Goal: Task Accomplishment & Management: Use online tool/utility

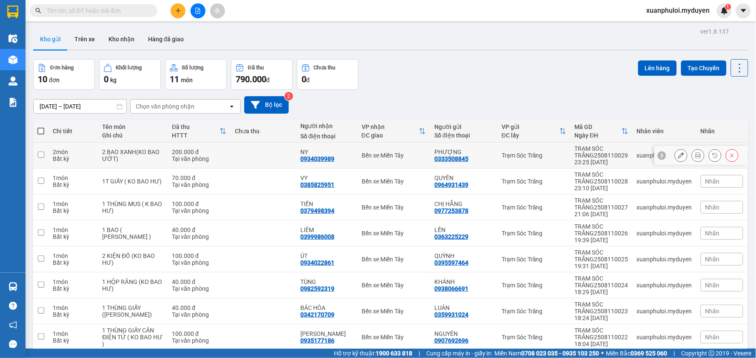
click at [41, 155] on input "checkbox" at bounding box center [41, 154] width 6 height 6
checkbox input "true"
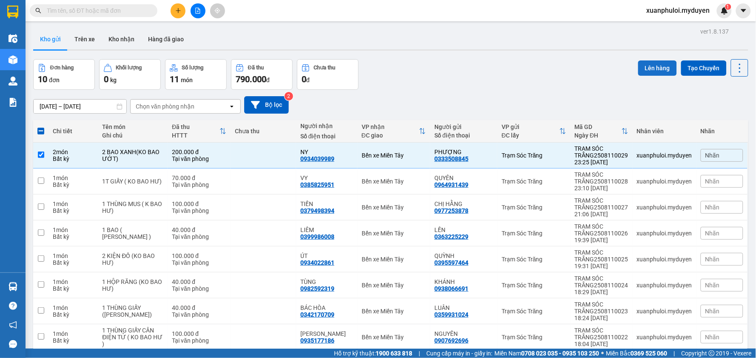
click at [654, 70] on button "Lên hàng" at bounding box center [657, 67] width 39 height 15
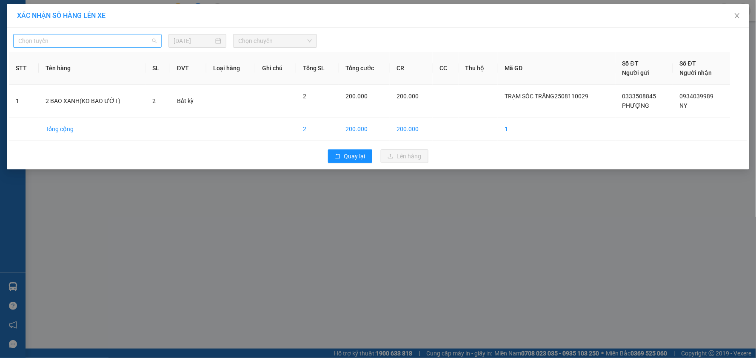
click at [77, 40] on span "Chọn tuyến" at bounding box center [87, 40] width 138 height 13
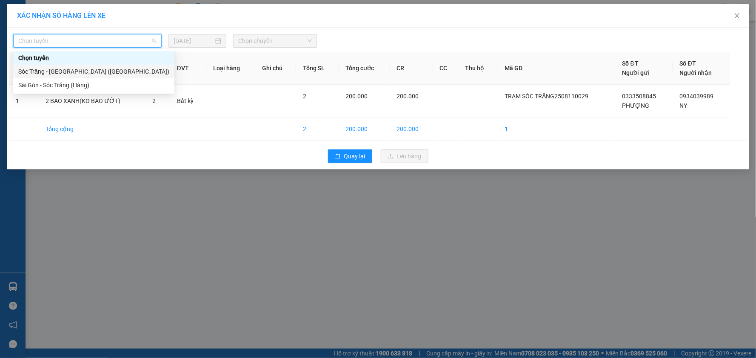
click at [36, 71] on div "Sóc Trăng - [GEOGRAPHIC_DATA] ([GEOGRAPHIC_DATA])" at bounding box center [93, 71] width 151 height 9
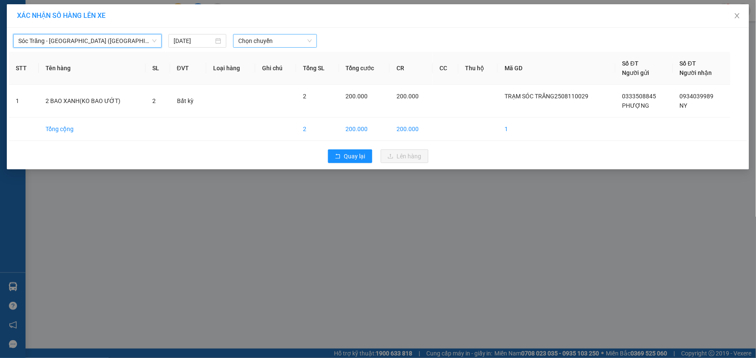
click at [258, 37] on span "Chọn chuyến" at bounding box center [275, 40] width 74 height 13
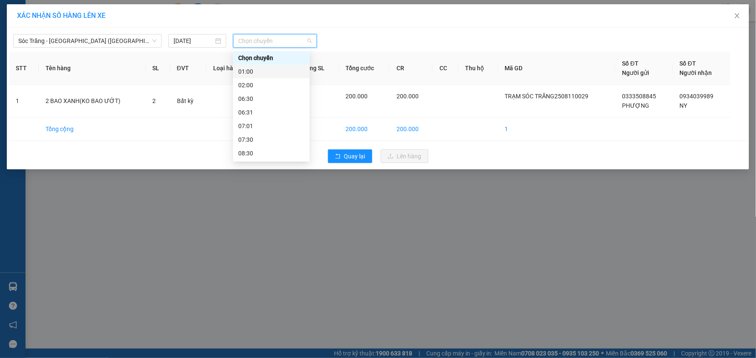
click at [271, 74] on div "01:00" at bounding box center [271, 71] width 66 height 9
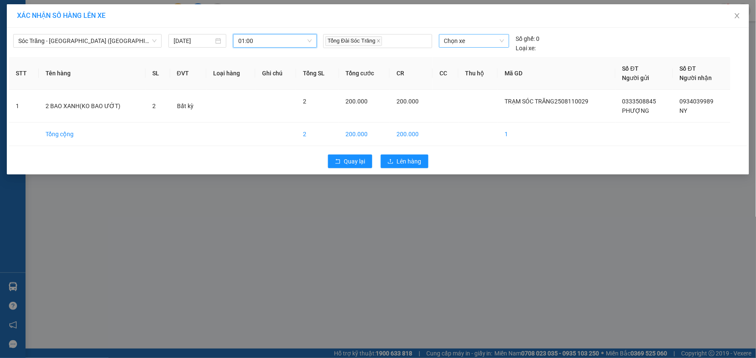
click at [448, 40] on span "Chọn xe" at bounding box center [474, 40] width 60 height 13
type input "65525"
click at [467, 61] on div "50H-655.25" at bounding box center [474, 57] width 60 height 9
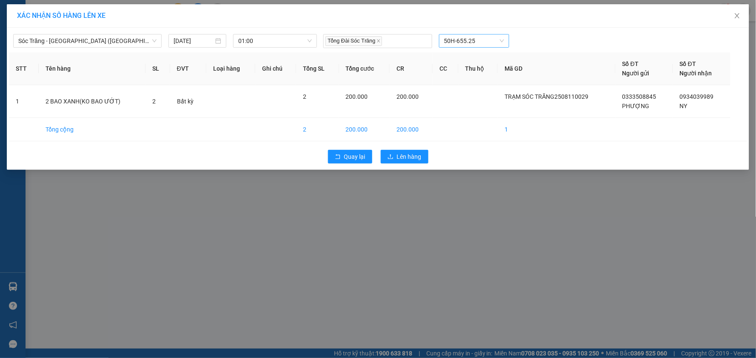
click at [410, 149] on div "Quay lại Lên hàng" at bounding box center [378, 156] width 738 height 22
click at [407, 156] on span "Lên hàng" at bounding box center [409, 156] width 25 height 9
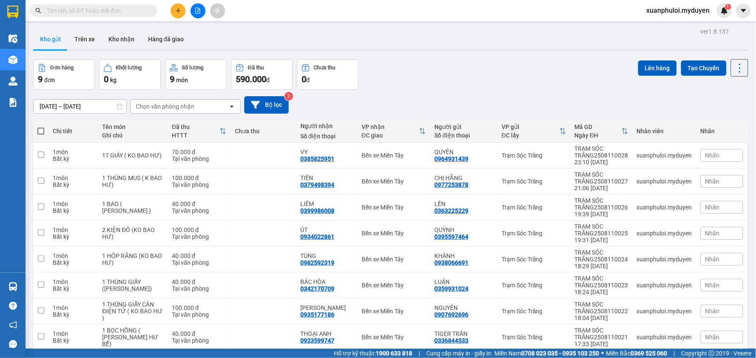
click at [39, 129] on span at bounding box center [40, 131] width 7 height 7
click at [41, 127] on input "checkbox" at bounding box center [41, 127] width 0 height 0
checkbox input "true"
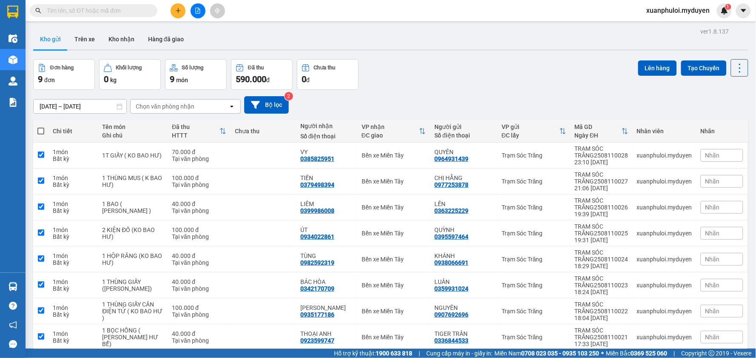
checkbox input "true"
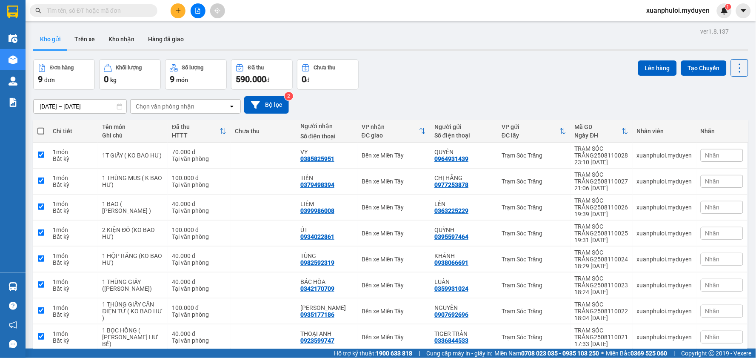
checkbox input "true"
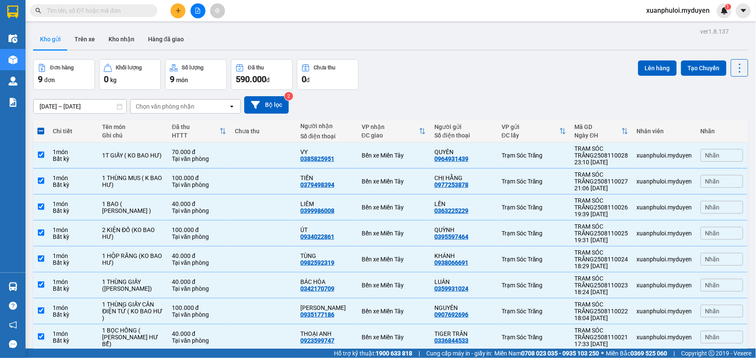
click at [39, 129] on span at bounding box center [40, 131] width 7 height 7
click at [41, 127] on input "checkbox" at bounding box center [41, 127] width 0 height 0
click at [37, 133] on span at bounding box center [40, 131] width 7 height 7
click at [41, 127] on input "checkbox" at bounding box center [41, 127] width 0 height 0
click at [45, 133] on th at bounding box center [40, 131] width 15 height 23
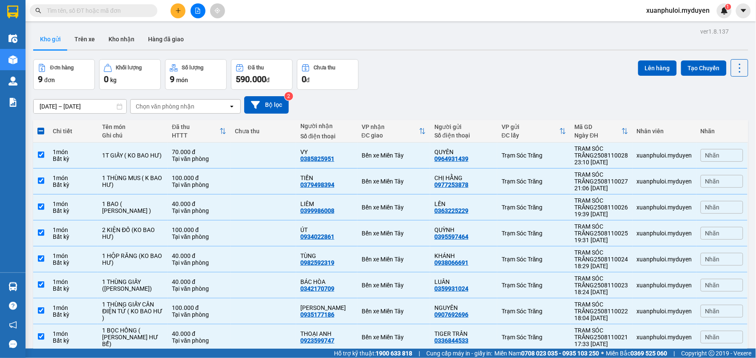
click at [513, 67] on div "Đơn hàng 9 đơn Khối lượng 0 kg Số lượng 9 món Đã thu 590.000 đ Chưa thu 0 đ Lên…" at bounding box center [390, 74] width 715 height 31
click at [35, 155] on td at bounding box center [40, 155] width 15 height 26
checkbox input "false"
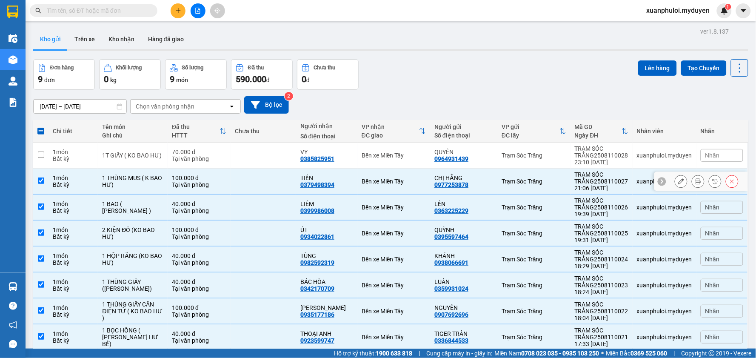
click at [41, 179] on input "checkbox" at bounding box center [41, 180] width 6 height 6
checkbox input "false"
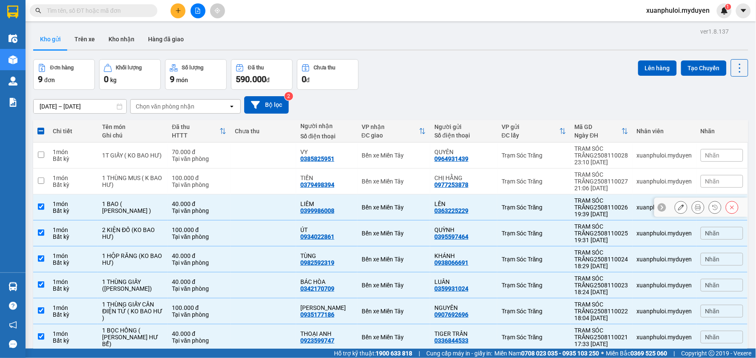
click at [40, 207] on input "checkbox" at bounding box center [41, 206] width 6 height 6
checkbox input "false"
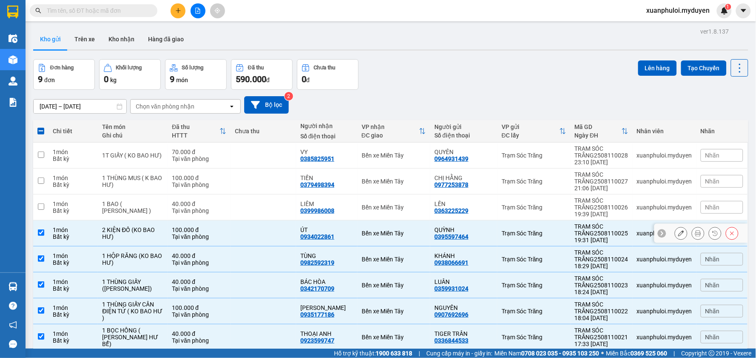
click at [40, 230] on input "checkbox" at bounding box center [41, 232] width 6 height 6
checkbox input "false"
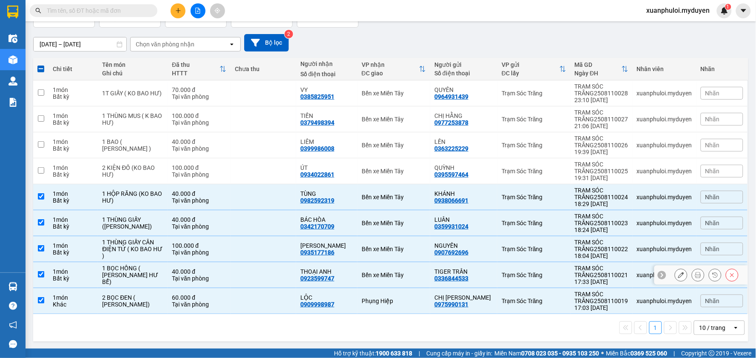
scroll to position [63, 0]
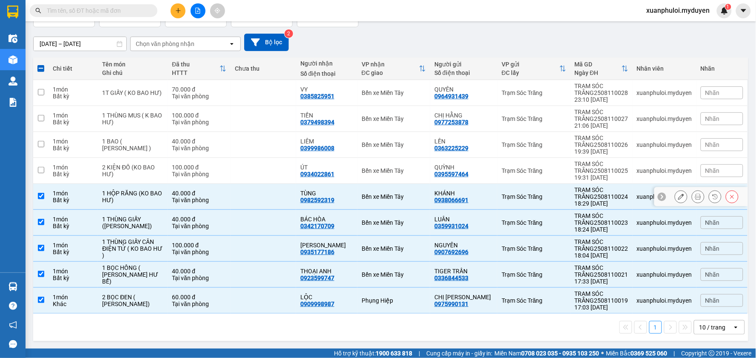
click at [40, 193] on input "checkbox" at bounding box center [41, 196] width 6 height 6
checkbox input "false"
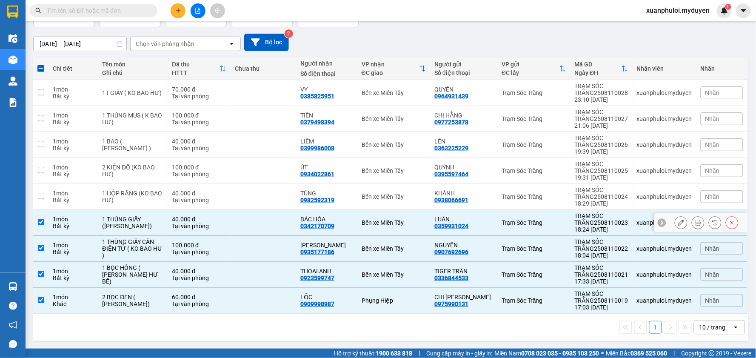
click at [40, 221] on input "checkbox" at bounding box center [41, 222] width 6 height 6
checkbox input "false"
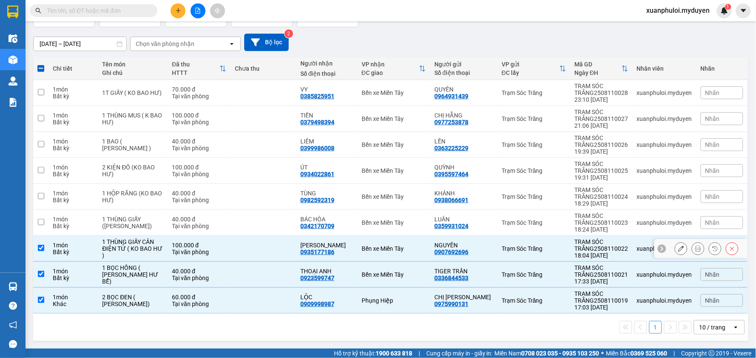
click at [41, 248] on input "checkbox" at bounding box center [41, 248] width 6 height 6
checkbox input "false"
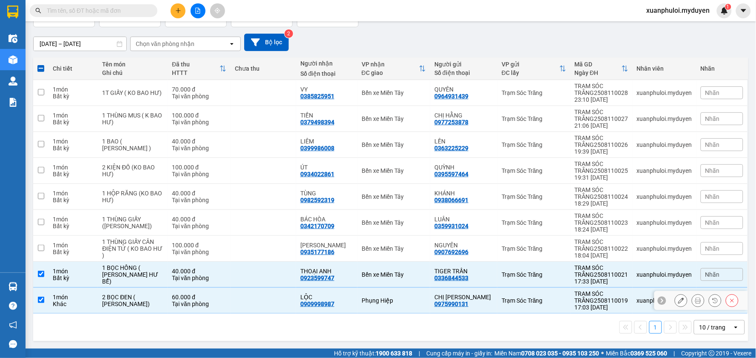
click at [40, 301] on input "checkbox" at bounding box center [41, 299] width 6 height 6
checkbox input "false"
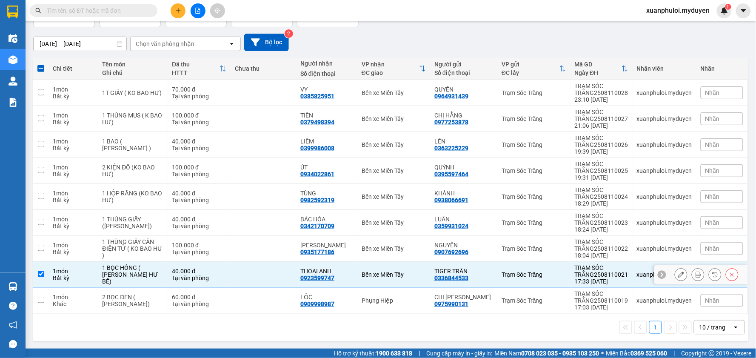
click at [41, 271] on input "checkbox" at bounding box center [41, 273] width 6 height 6
checkbox input "false"
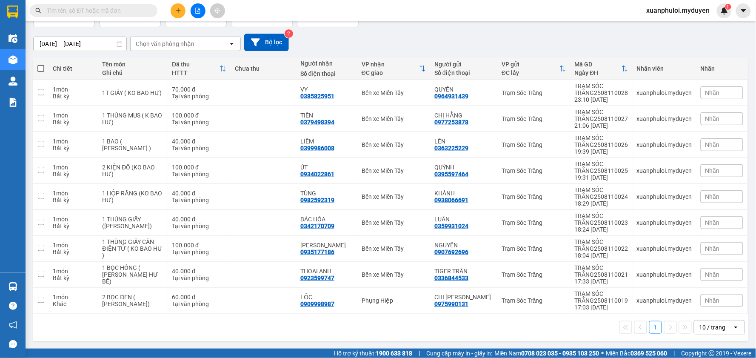
click at [413, 31] on div "[DATE] – [DATE] Press the down arrow key to interact with the calendar and sele…" at bounding box center [390, 42] width 715 height 30
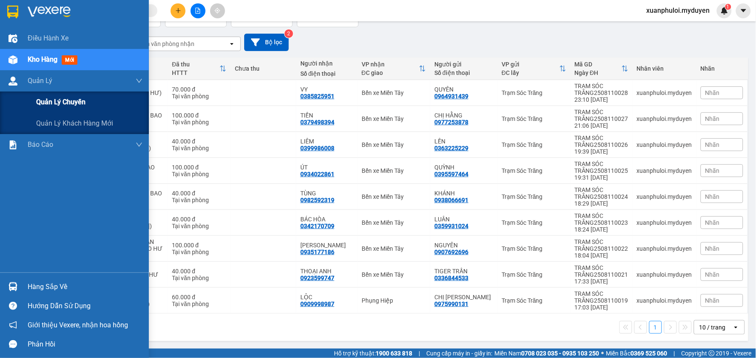
click at [46, 106] on span "Quản lý chuyến" at bounding box center [60, 102] width 49 height 11
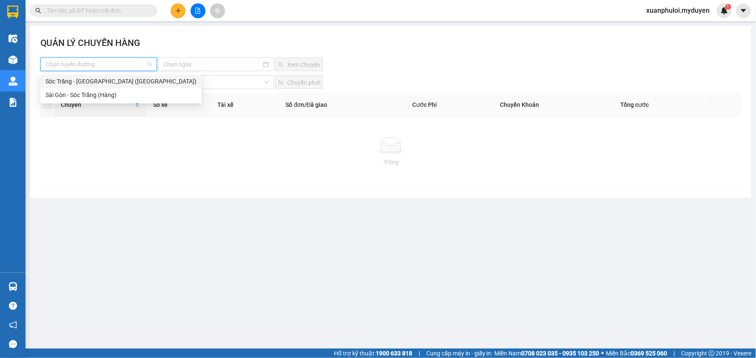
click at [100, 62] on input "search" at bounding box center [96, 64] width 100 height 13
click at [94, 81] on div "Sóc Trăng - [GEOGRAPHIC_DATA] ([GEOGRAPHIC_DATA])" at bounding box center [121, 81] width 151 height 9
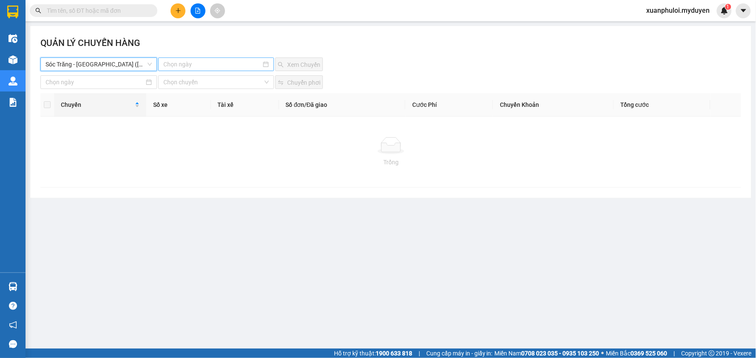
click at [228, 64] on input at bounding box center [211, 64] width 97 height 9
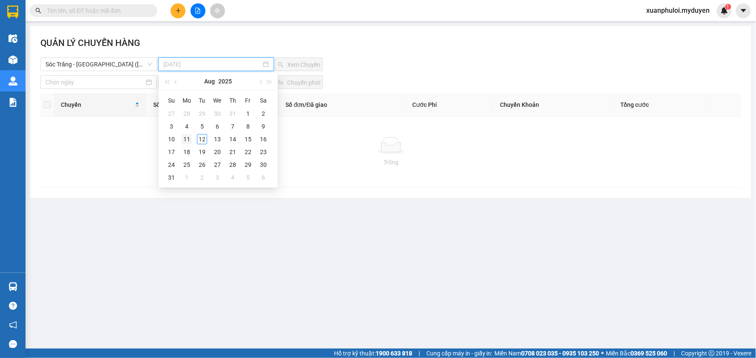
type input "[DATE]"
click at [185, 141] on div "11" at bounding box center [187, 139] width 10 height 10
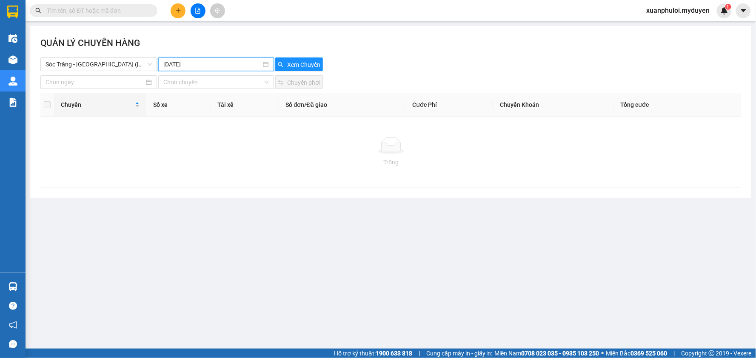
click at [283, 71] on div "QUẢN LÝ CHUYẾN HÀNG Sóc Trăng - [GEOGRAPHIC_DATA] ([GEOGRAPHIC_DATA]) [DATE] Xe…" at bounding box center [390, 112] width 721 height 172
click at [287, 67] on span "Xem Chuyến" at bounding box center [303, 64] width 33 height 9
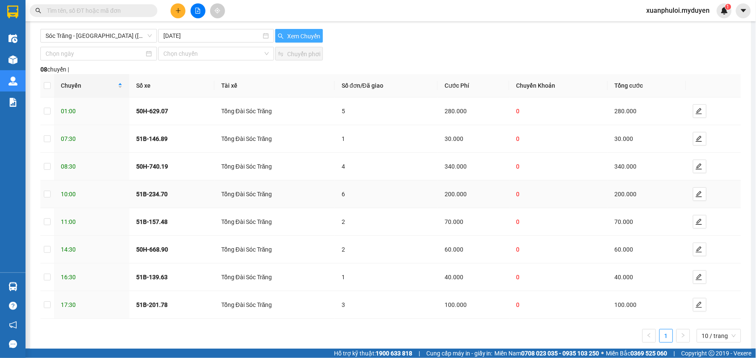
scroll to position [45, 0]
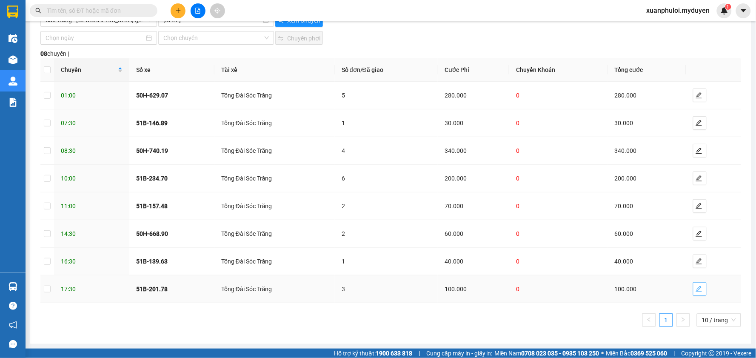
click at [695, 290] on icon "edit" at bounding box center [698, 288] width 7 height 7
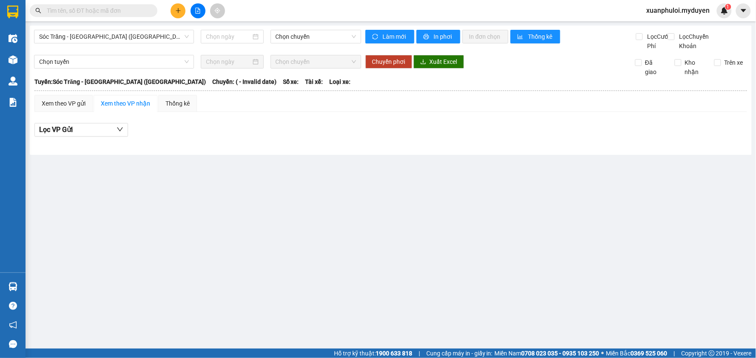
type input "[DATE]"
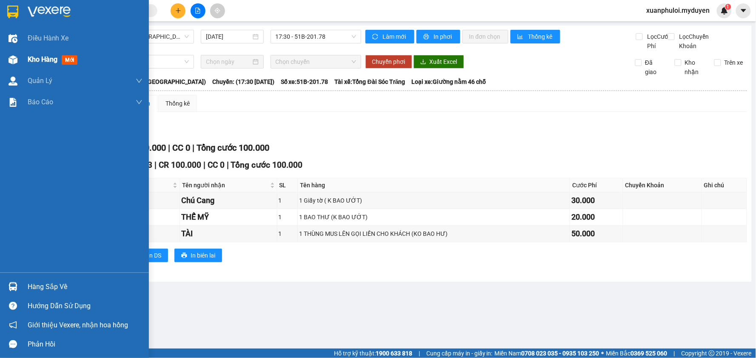
click at [31, 60] on span "Kho hàng" at bounding box center [43, 59] width 30 height 8
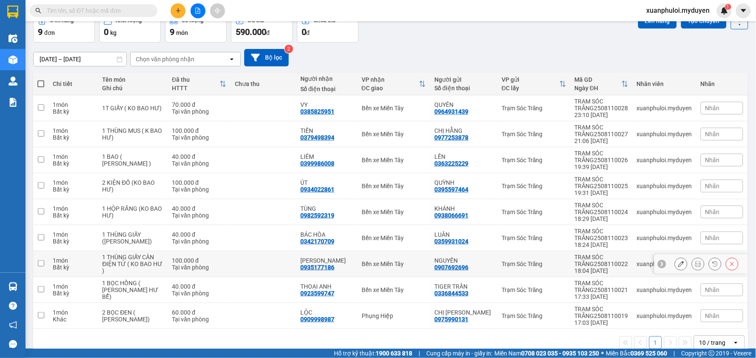
scroll to position [63, 0]
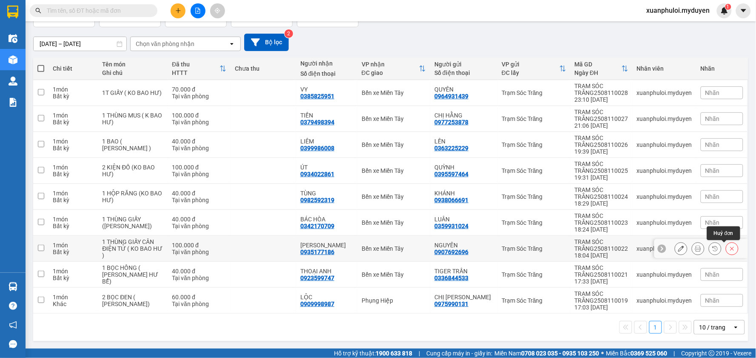
click at [729, 247] on icon at bounding box center [732, 248] width 6 height 6
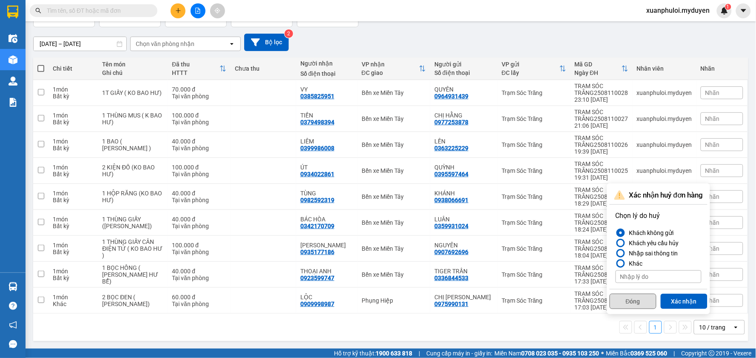
click at [631, 302] on button "Đóng" at bounding box center [632, 300] width 47 height 15
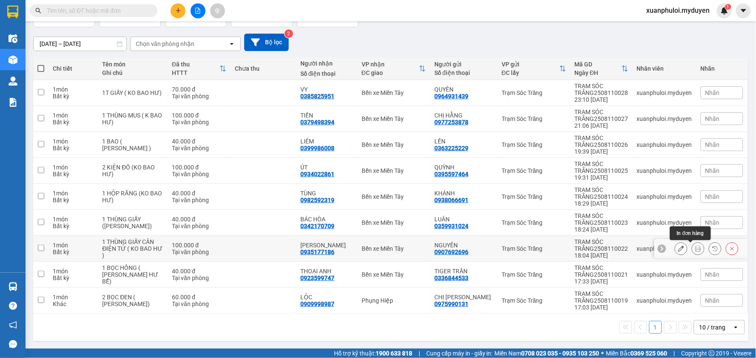
click at [695, 246] on icon at bounding box center [698, 248] width 6 height 6
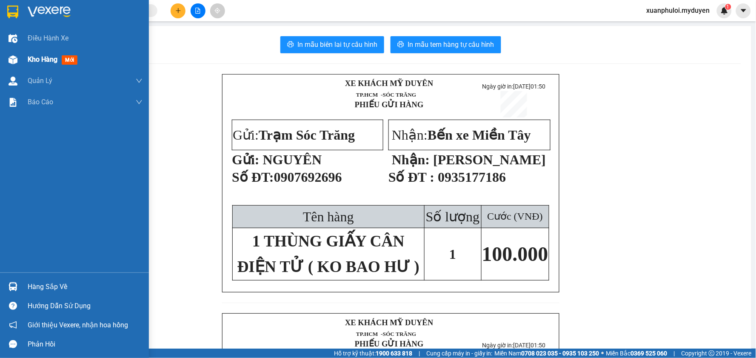
click at [40, 61] on span "Kho hàng" at bounding box center [43, 59] width 30 height 8
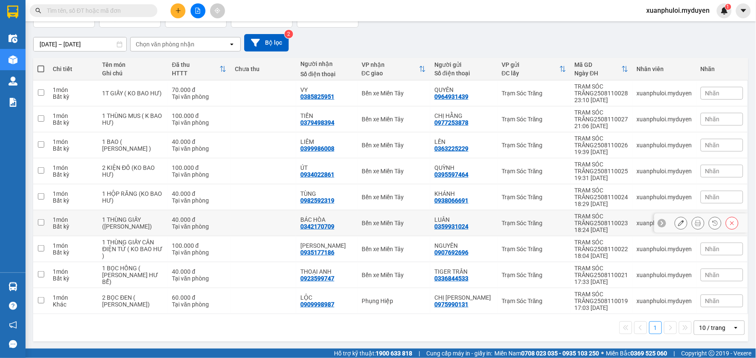
scroll to position [63, 0]
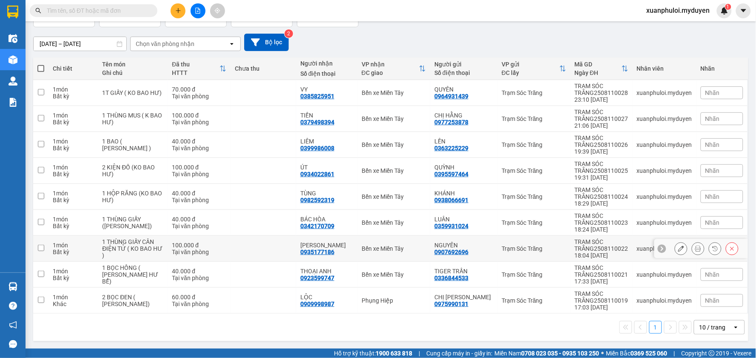
click at [729, 245] on icon at bounding box center [732, 248] width 6 height 6
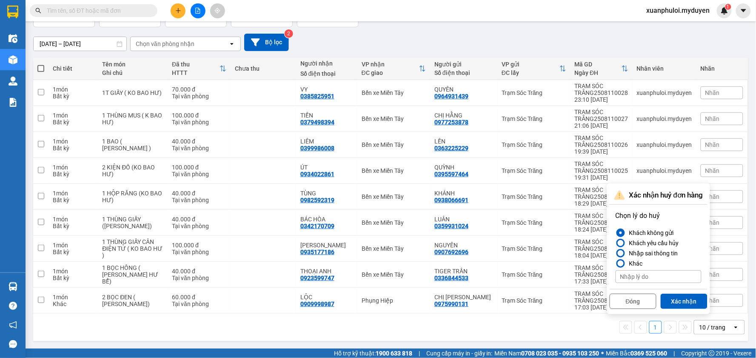
click at [668, 250] on div "Nhập sai thông tin" at bounding box center [652, 253] width 52 height 10
click at [615, 253] on input "Nhập sai thông tin" at bounding box center [615, 253] width 0 height 0
click at [683, 294] on button "Xác nhận" at bounding box center [683, 300] width 47 height 15
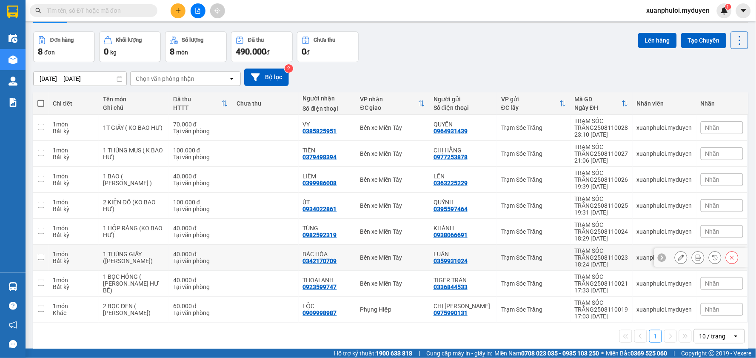
scroll to position [39, 0]
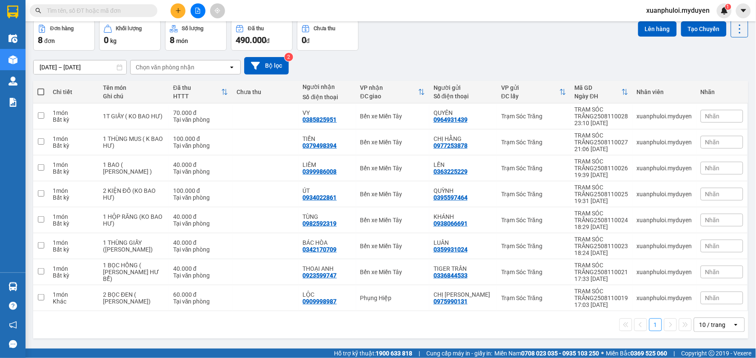
click at [40, 91] on span at bounding box center [40, 91] width 7 height 7
click at [41, 88] on input "checkbox" at bounding box center [41, 88] width 0 height 0
checkbox input "true"
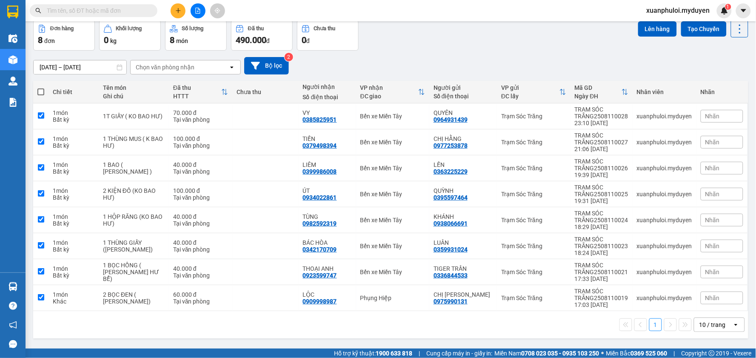
checkbox input "true"
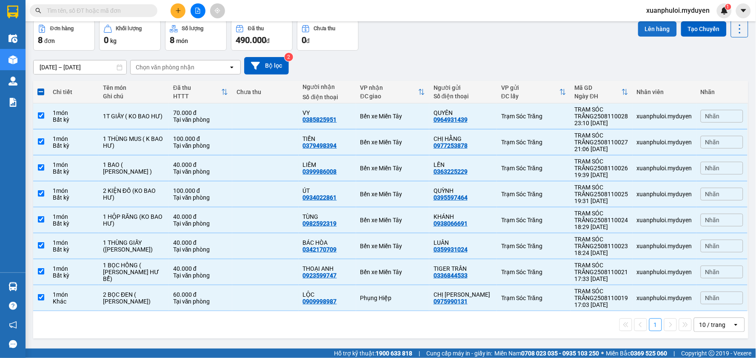
click at [655, 32] on button "Lên hàng" at bounding box center [657, 28] width 39 height 15
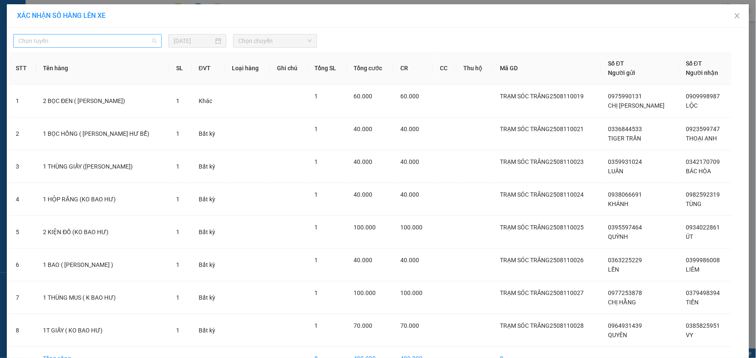
click at [101, 37] on span "Chọn tuyến" at bounding box center [87, 40] width 138 height 13
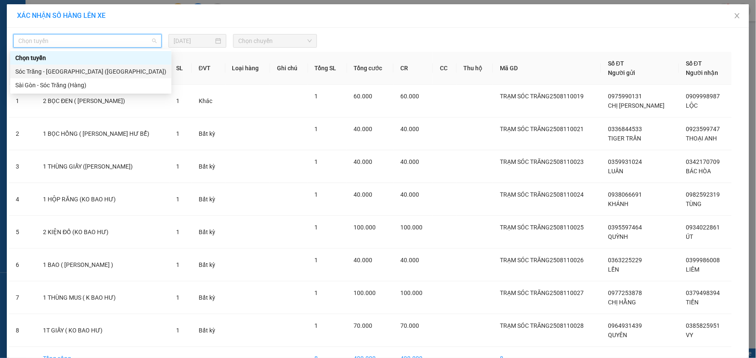
click at [62, 68] on div "Sóc Trăng - [GEOGRAPHIC_DATA] ([GEOGRAPHIC_DATA])" at bounding box center [90, 71] width 151 height 9
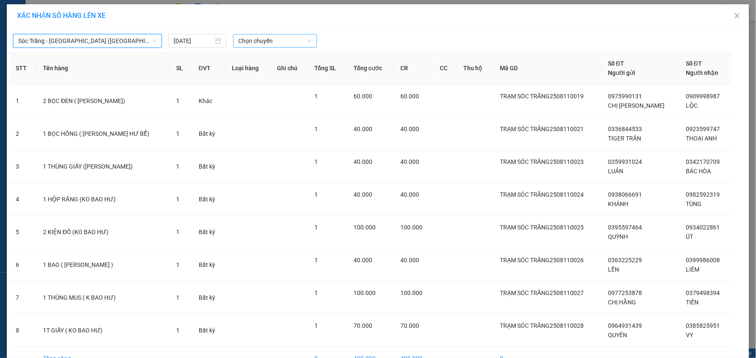
click at [264, 43] on span "Chọn chuyến" at bounding box center [275, 40] width 74 height 13
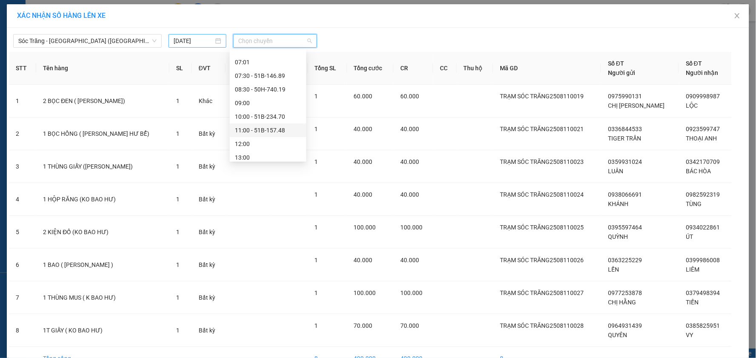
scroll to position [62, 0]
click at [189, 43] on input "[DATE]" at bounding box center [193, 40] width 40 height 9
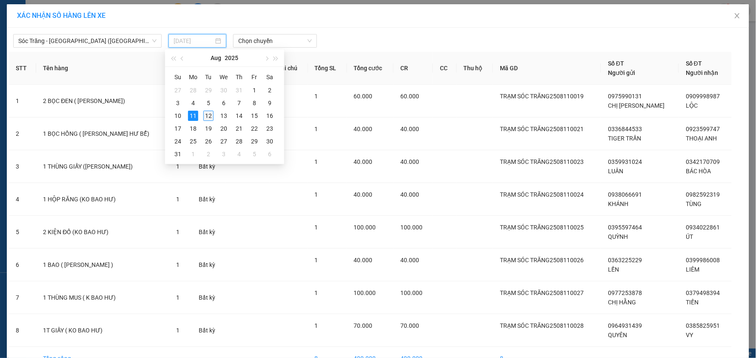
click at [210, 113] on div "12" at bounding box center [208, 116] width 10 height 10
type input "[DATE]"
click at [252, 37] on span "Chọn chuyến" at bounding box center [275, 40] width 74 height 13
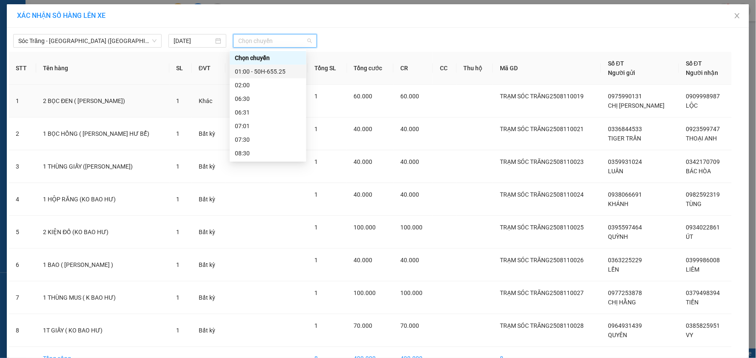
click at [391, 34] on div at bounding box center [472, 41] width 306 height 14
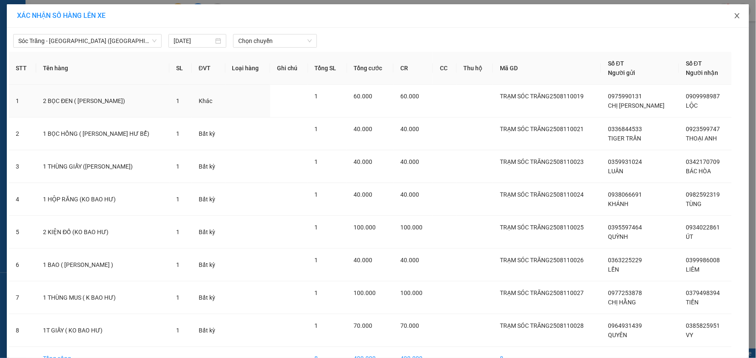
click at [726, 16] on span "Close" at bounding box center [737, 16] width 24 height 24
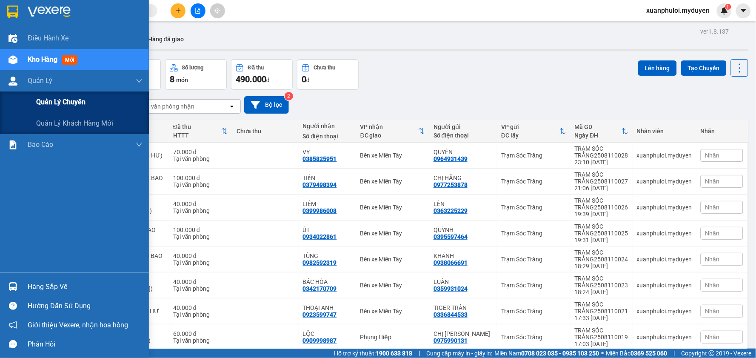
click at [60, 104] on span "Quản lý chuyến" at bounding box center [60, 102] width 49 height 11
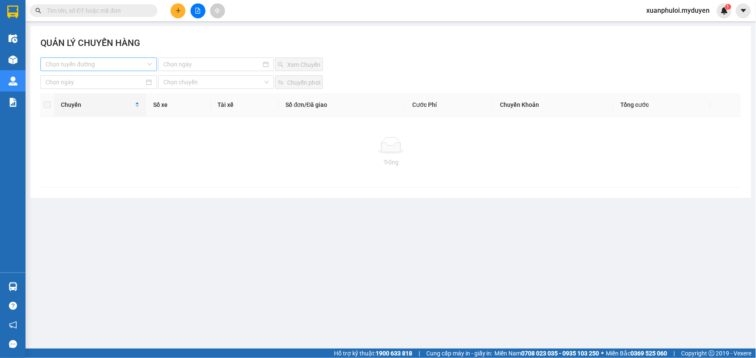
click at [77, 60] on input "search" at bounding box center [96, 64] width 100 height 13
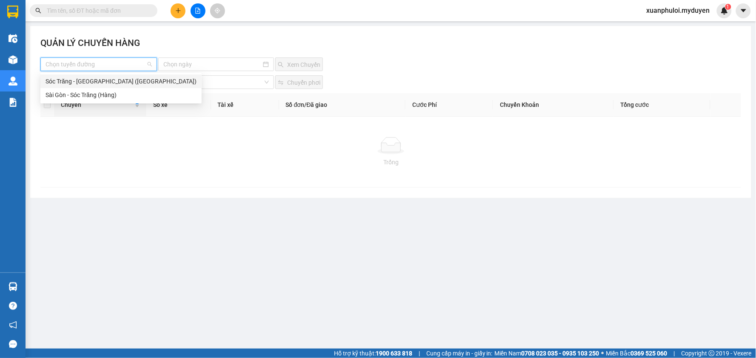
click at [95, 85] on div "Sóc Trăng - [GEOGRAPHIC_DATA] ([GEOGRAPHIC_DATA])" at bounding box center [121, 81] width 151 height 9
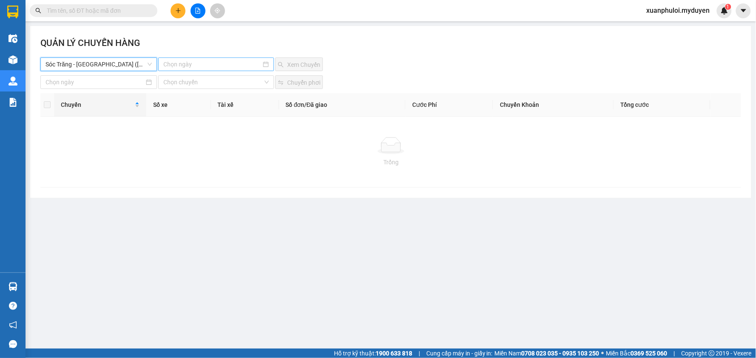
click at [234, 67] on input at bounding box center [211, 64] width 97 height 9
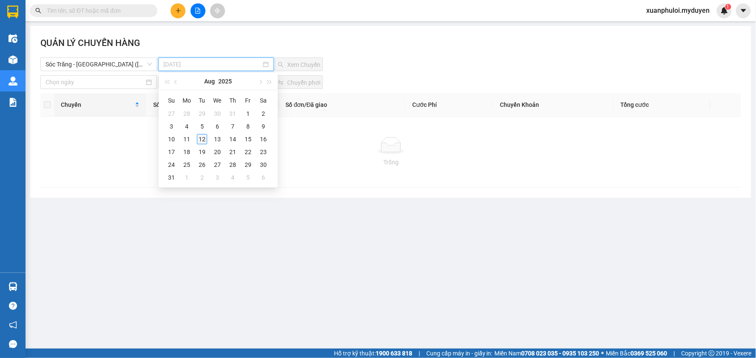
type input "[DATE]"
click at [204, 134] on div "12" at bounding box center [202, 139] width 10 height 10
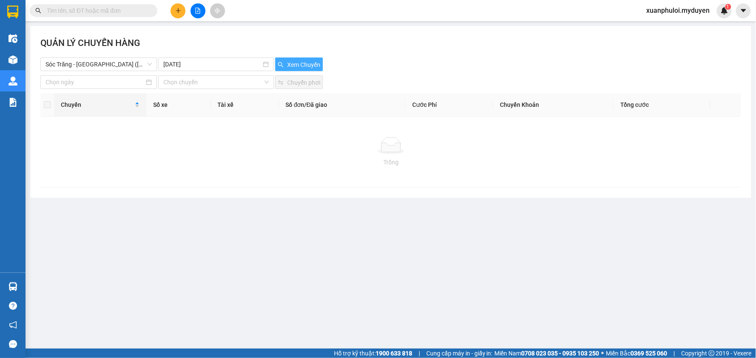
click at [291, 62] on span "Xem Chuyến" at bounding box center [303, 64] width 33 height 9
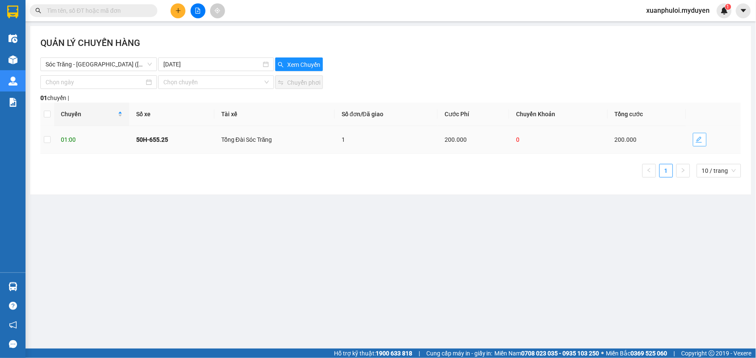
click at [695, 140] on span "edit" at bounding box center [699, 139] width 13 height 7
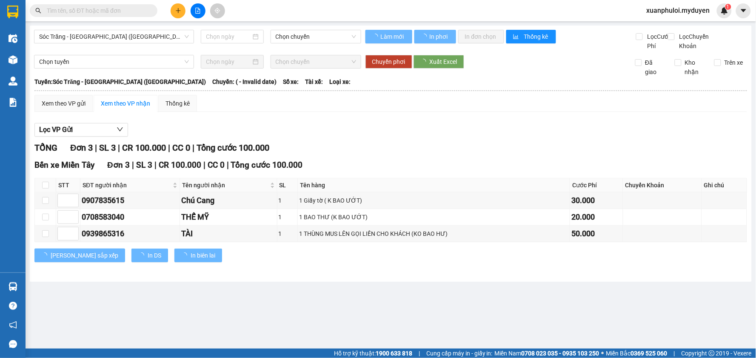
type input "[DATE]"
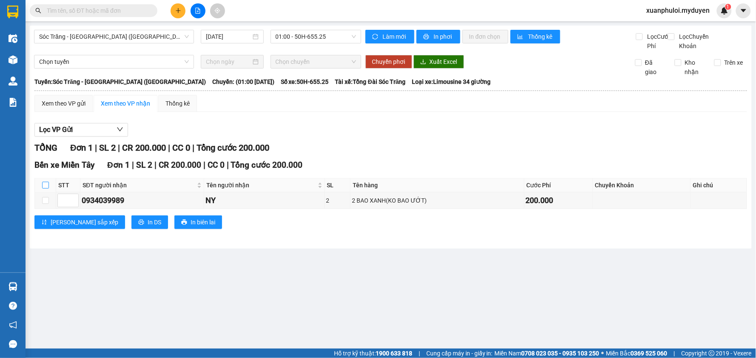
click at [48, 188] on input "checkbox" at bounding box center [45, 185] width 7 height 7
checkbox input "true"
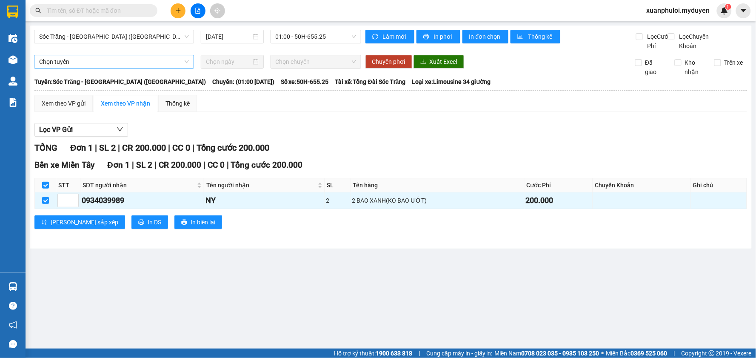
click at [165, 68] on span "Chọn tuyến" at bounding box center [114, 61] width 150 height 13
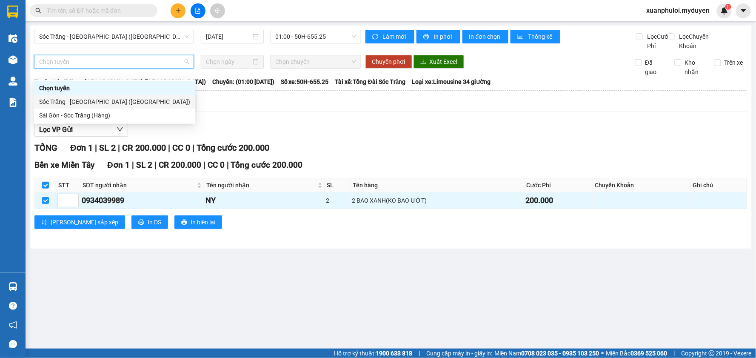
click at [77, 105] on div "Sóc Trăng - [GEOGRAPHIC_DATA] ([GEOGRAPHIC_DATA])" at bounding box center [114, 101] width 151 height 9
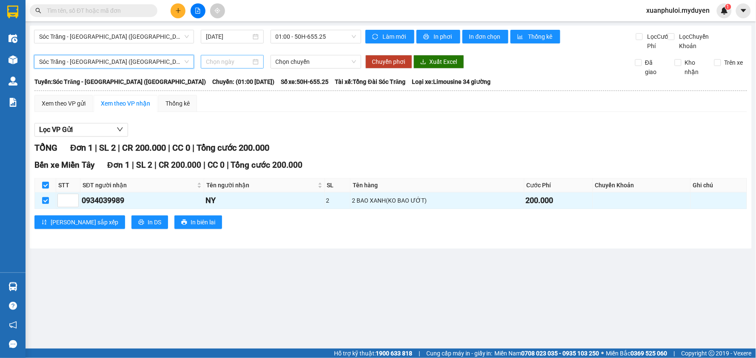
click at [238, 66] on input at bounding box center [228, 61] width 45 height 9
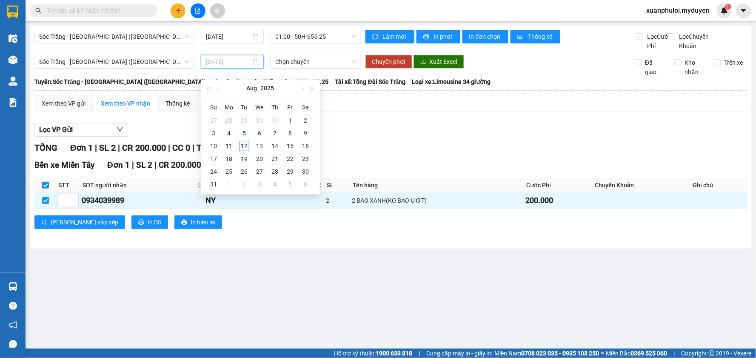
type input "[DATE]"
click at [241, 145] on div "12" at bounding box center [244, 146] width 10 height 10
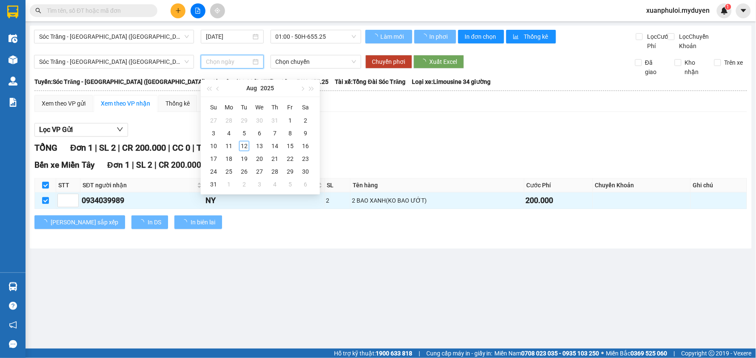
type input "[DATE]"
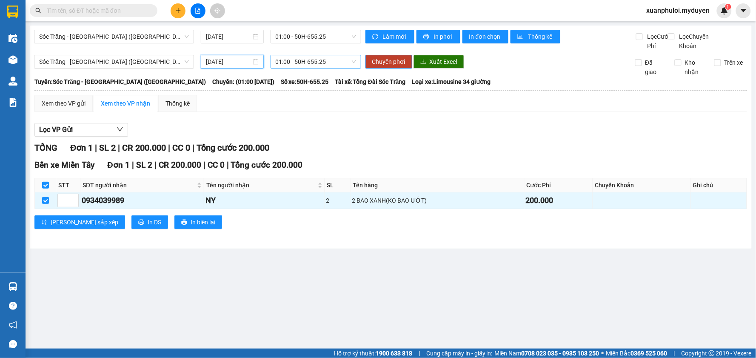
click at [299, 68] on span "01:00 - 50H-655.25" at bounding box center [316, 61] width 80 height 13
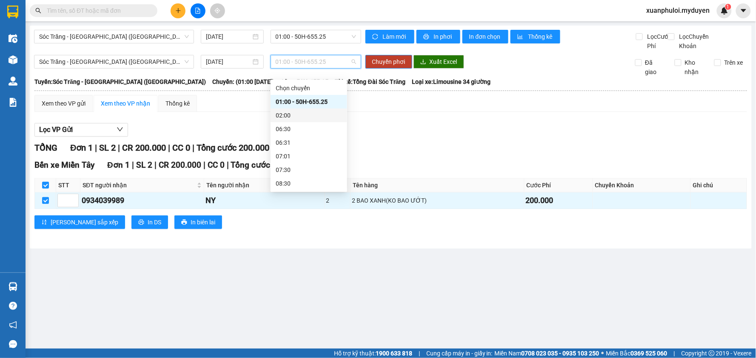
click at [287, 116] on div "02:00" at bounding box center [309, 115] width 66 height 9
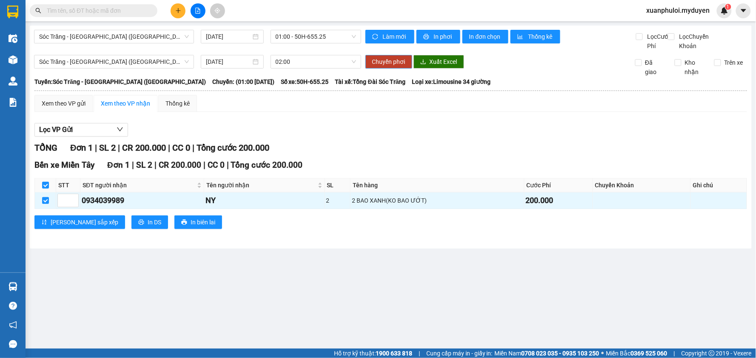
click at [395, 66] on span "Chuyển phơi" at bounding box center [388, 61] width 33 height 9
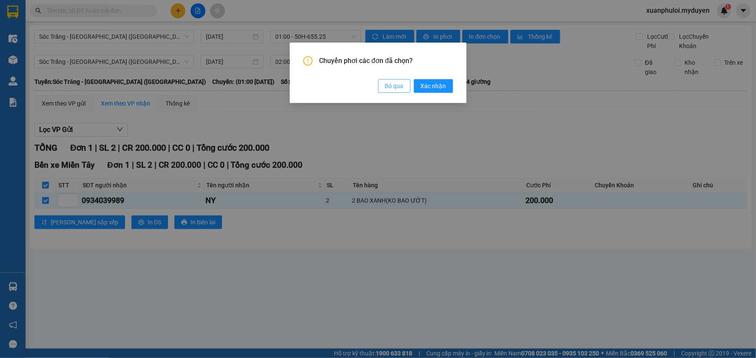
click at [393, 86] on span "Bỏ qua" at bounding box center [394, 85] width 19 height 9
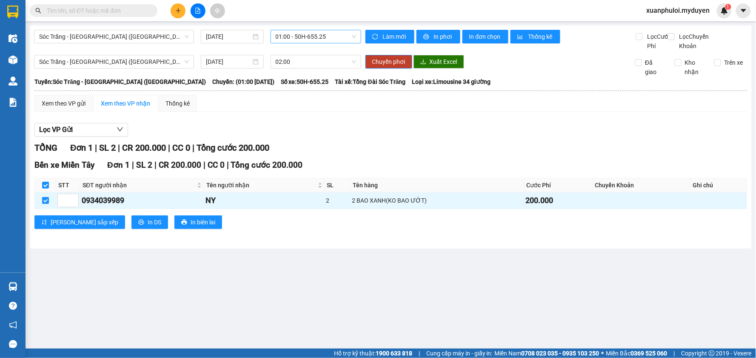
click at [354, 38] on span "01:00 - 50H-655.25" at bounding box center [316, 36] width 80 height 13
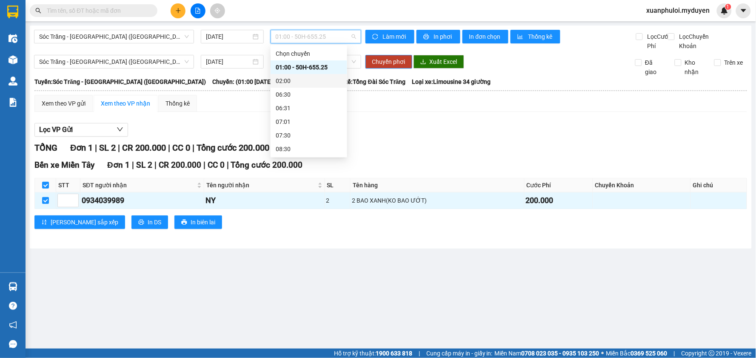
click at [304, 81] on div "02:00" at bounding box center [309, 80] width 66 height 9
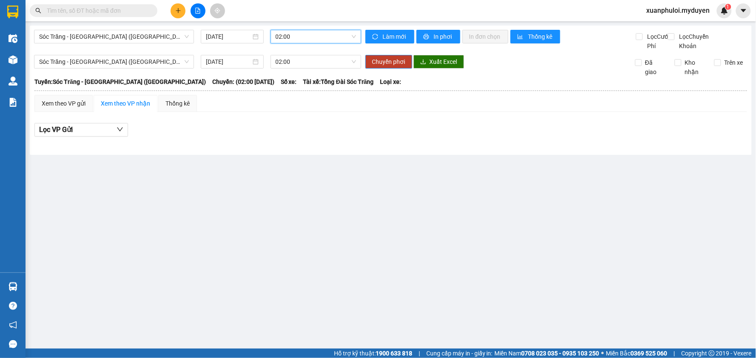
click at [337, 33] on span "02:00" at bounding box center [316, 36] width 80 height 13
click at [303, 71] on div "01:00 - 50H-655.25" at bounding box center [309, 67] width 66 height 9
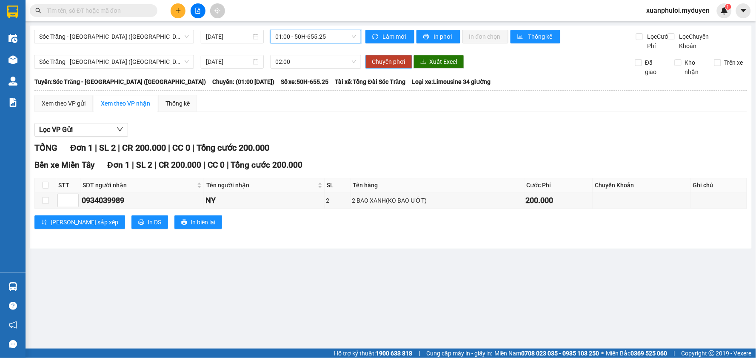
click at [394, 66] on span "Chuyển phơi" at bounding box center [388, 61] width 33 height 9
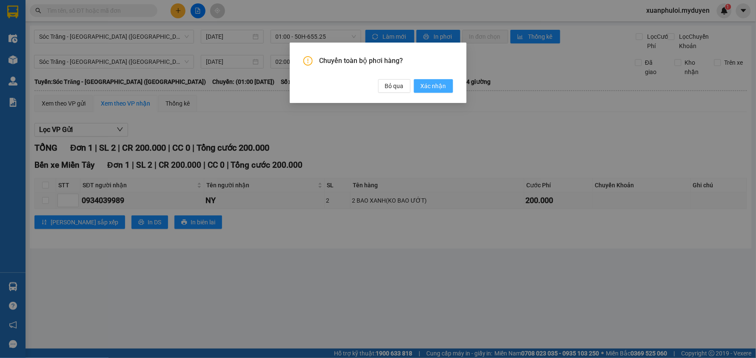
click at [425, 86] on span "Xác nhận" at bounding box center [434, 85] width 26 height 9
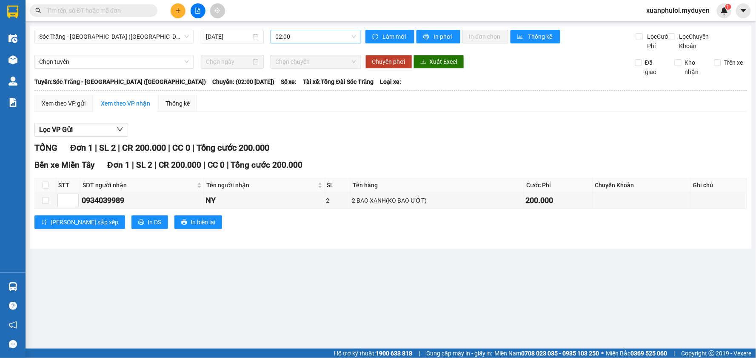
click at [328, 34] on span "02:00" at bounding box center [316, 36] width 80 height 13
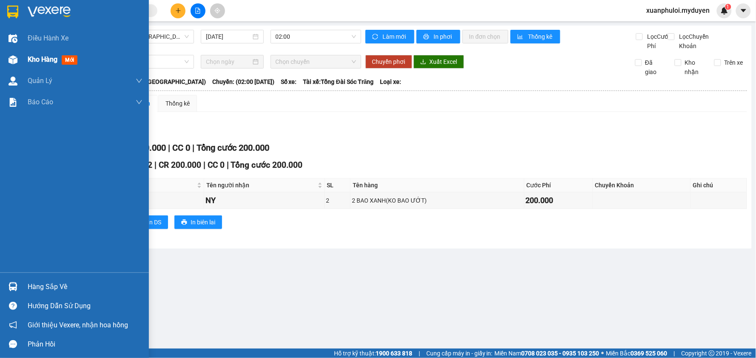
click at [57, 62] on span "Kho hàng" at bounding box center [43, 59] width 30 height 8
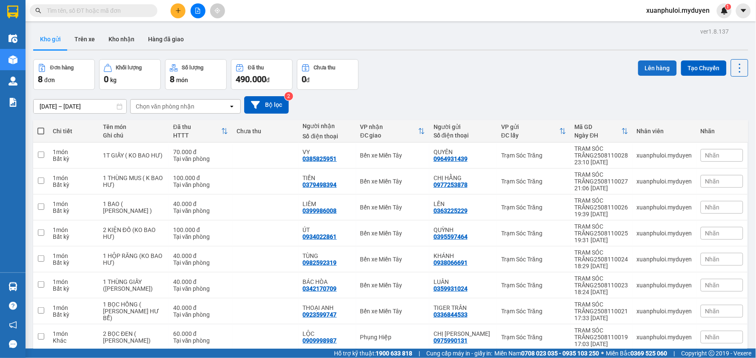
click at [646, 66] on button "Lên hàng" at bounding box center [657, 67] width 39 height 15
click at [40, 132] on span at bounding box center [40, 131] width 7 height 7
click at [41, 127] on input "checkbox" at bounding box center [41, 127] width 0 height 0
checkbox input "true"
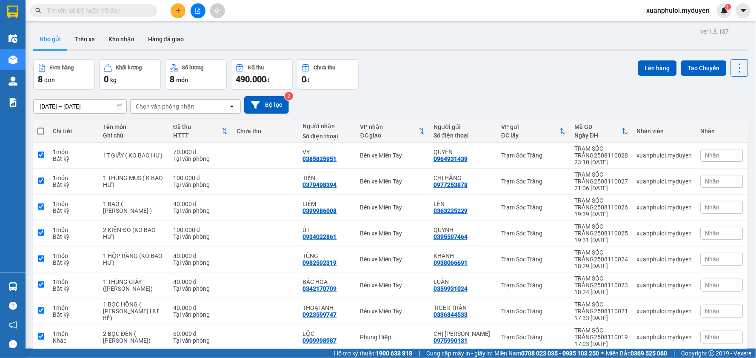
checkbox input "true"
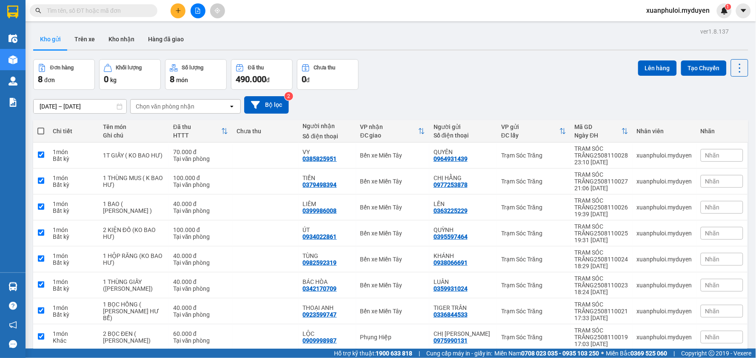
checkbox input "true"
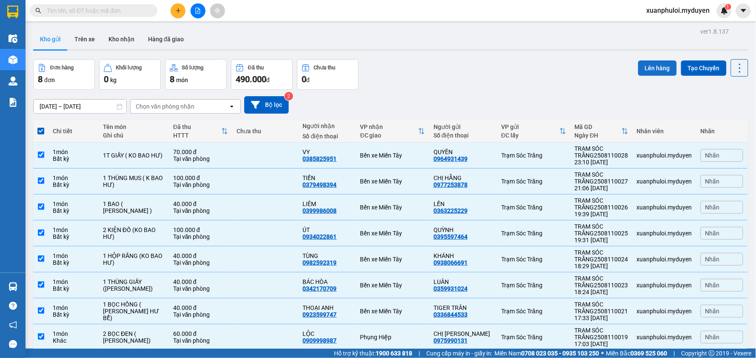
click at [652, 67] on button "Lên hàng" at bounding box center [657, 67] width 39 height 15
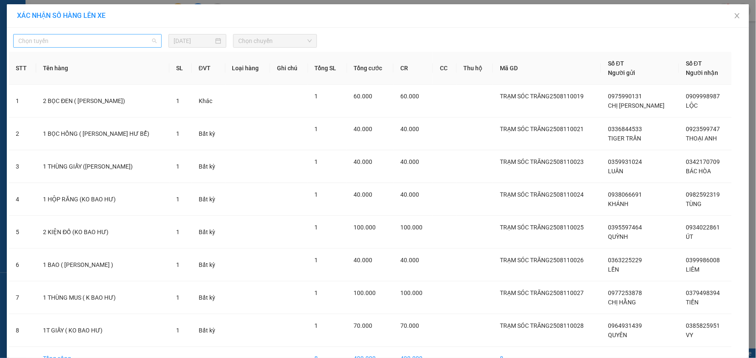
click at [93, 43] on span "Chọn tuyến" at bounding box center [87, 40] width 138 height 13
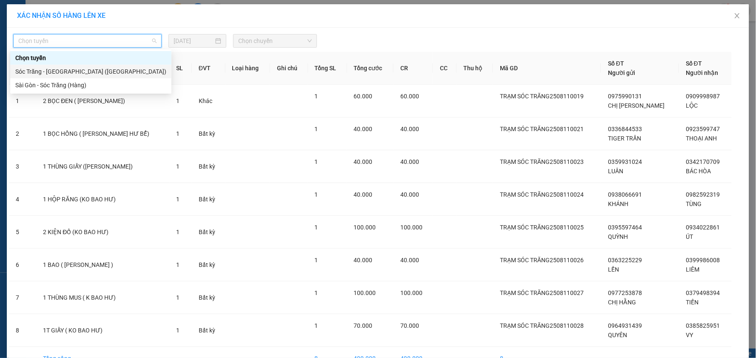
click at [60, 72] on div "Sóc Trăng - [GEOGRAPHIC_DATA] ([GEOGRAPHIC_DATA])" at bounding box center [90, 71] width 151 height 9
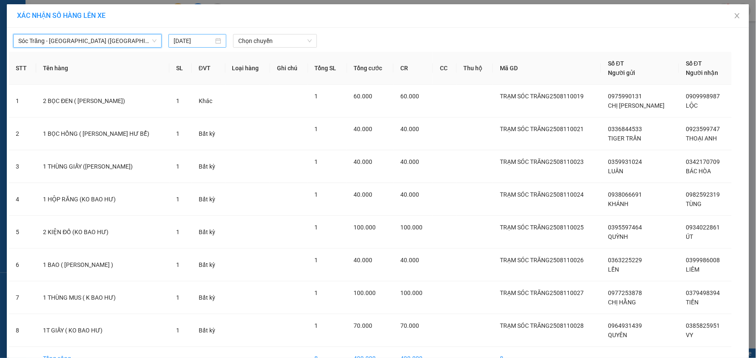
click at [194, 43] on input "[DATE]" at bounding box center [193, 40] width 40 height 9
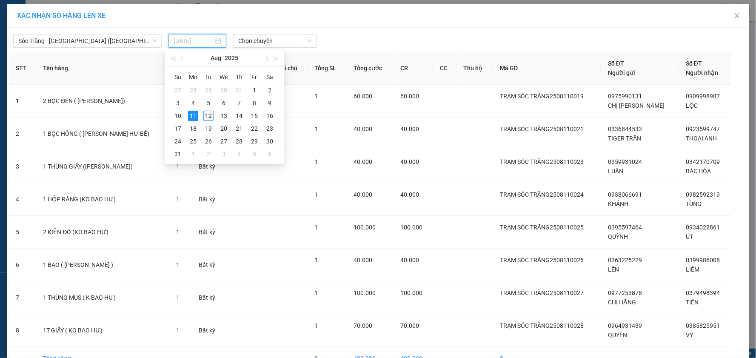
click at [205, 112] on div "12" at bounding box center [208, 116] width 10 height 10
type input "[DATE]"
click at [260, 36] on span "Chọn chuyến" at bounding box center [275, 40] width 74 height 13
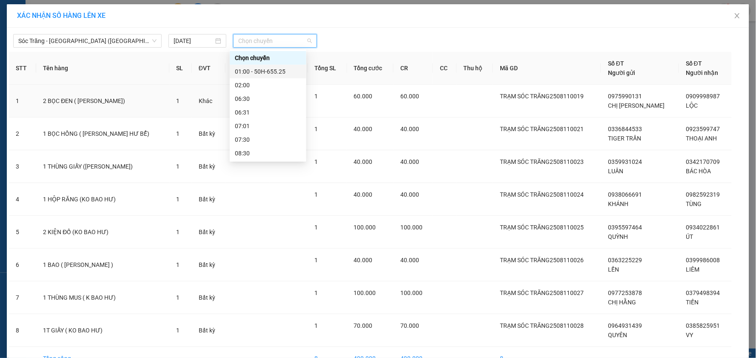
click at [265, 71] on div "01:00 - 50H-655.25" at bounding box center [268, 71] width 66 height 9
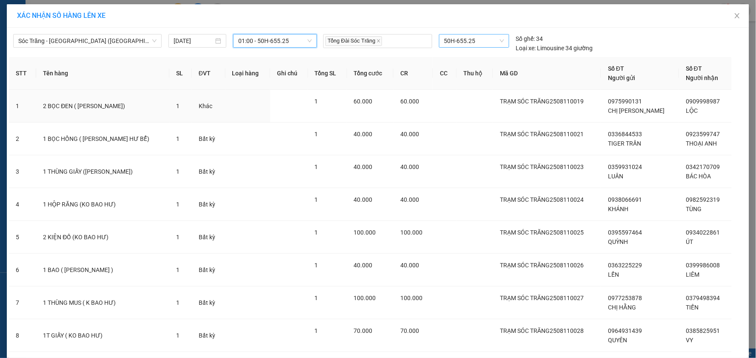
click at [478, 40] on span "50H-655.25" at bounding box center [474, 40] width 60 height 13
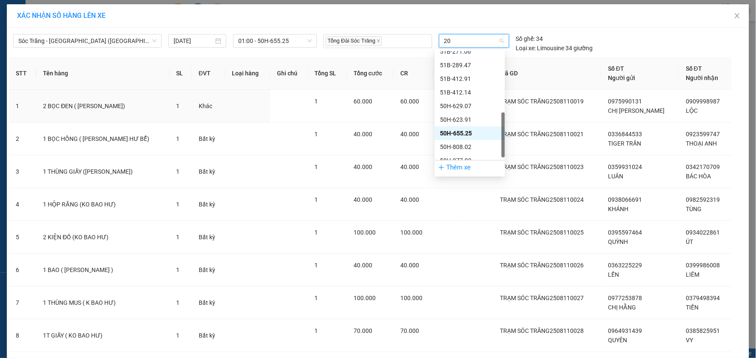
scroll to position [0, 0]
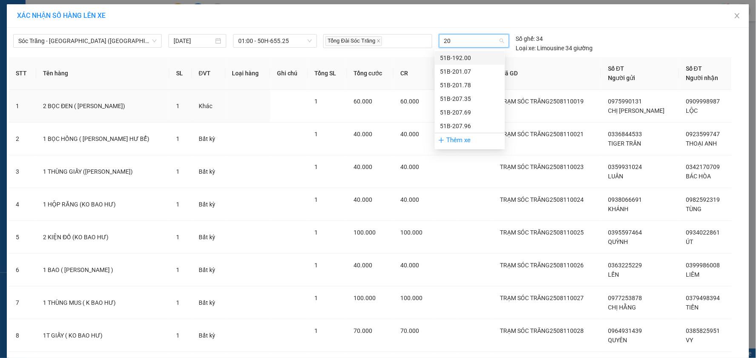
type input "207"
click at [474, 57] on div "51B-207.35" at bounding box center [470, 57] width 60 height 9
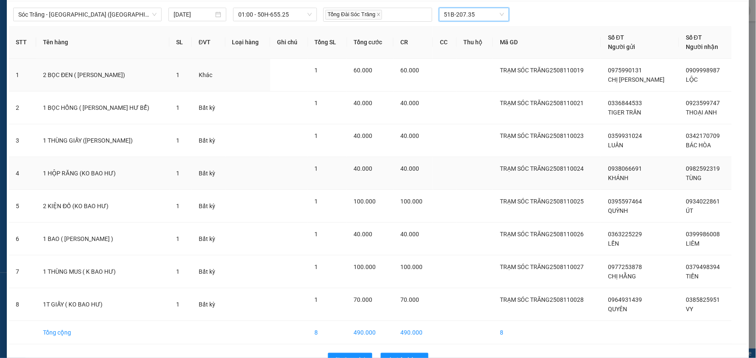
scroll to position [52, 0]
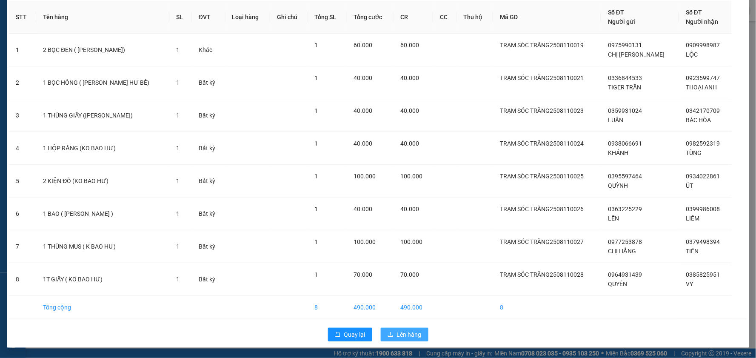
click at [400, 337] on span "Lên hàng" at bounding box center [409, 334] width 25 height 9
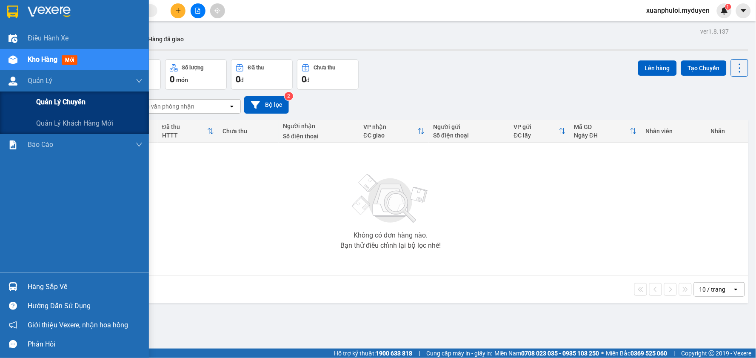
click at [45, 98] on span "Quản lý chuyến" at bounding box center [60, 102] width 49 height 11
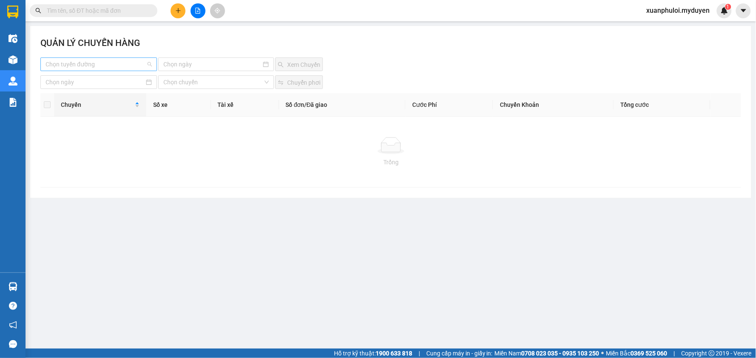
click at [103, 64] on input "search" at bounding box center [96, 64] width 100 height 13
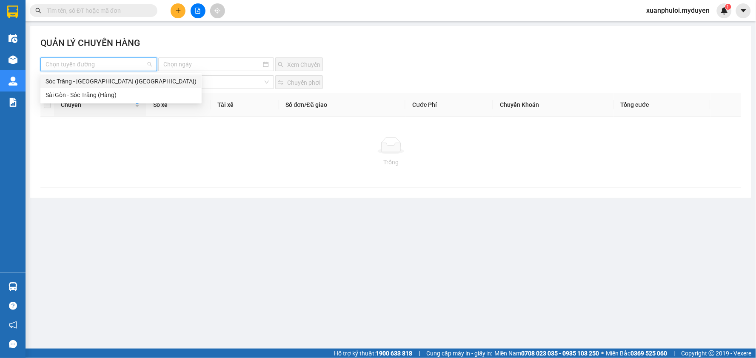
drag, startPoint x: 91, startPoint y: 78, endPoint x: 191, endPoint y: 69, distance: 100.3
click at [92, 78] on div "Sóc Trăng - [GEOGRAPHIC_DATA] ([GEOGRAPHIC_DATA])" at bounding box center [121, 81] width 151 height 9
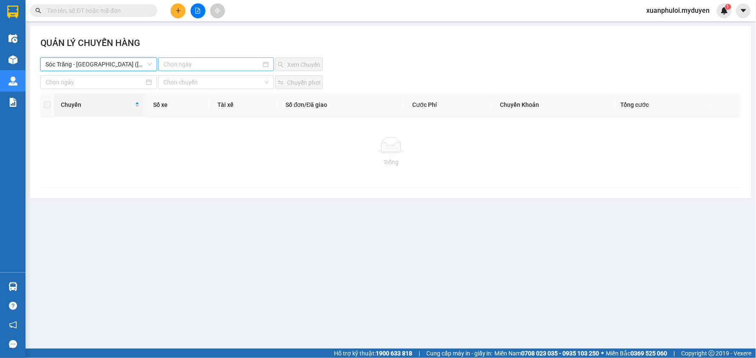
click at [214, 65] on input at bounding box center [211, 64] width 97 height 9
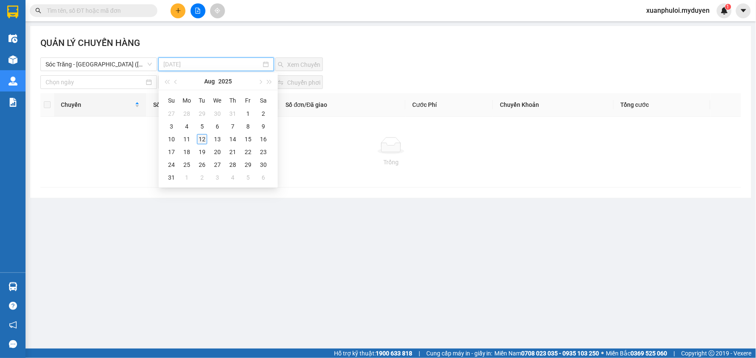
type input "[DATE]"
click at [201, 138] on div "12" at bounding box center [202, 139] width 10 height 10
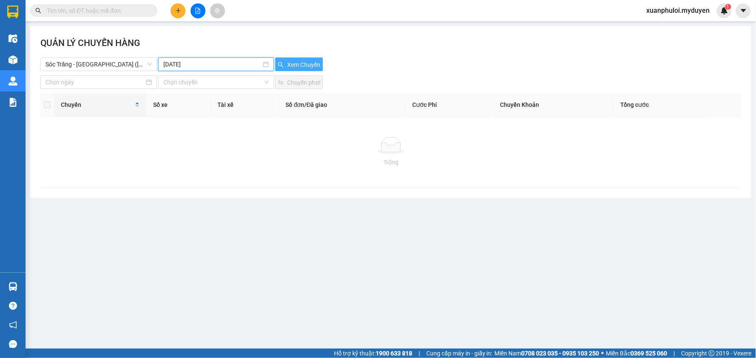
click at [305, 66] on span "Xem Chuyến" at bounding box center [303, 64] width 33 height 9
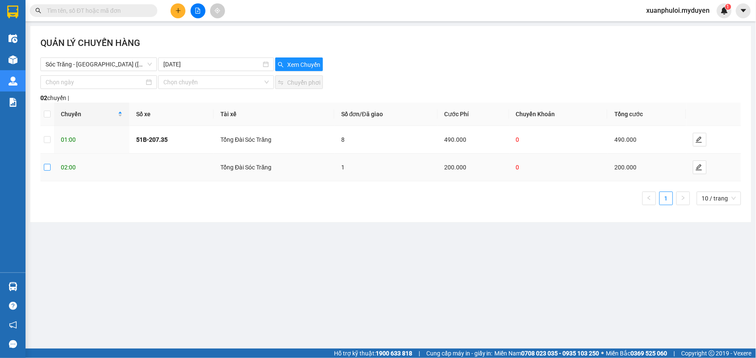
click at [47, 168] on input "checkbox" at bounding box center [47, 167] width 7 height 7
checkbox input "true"
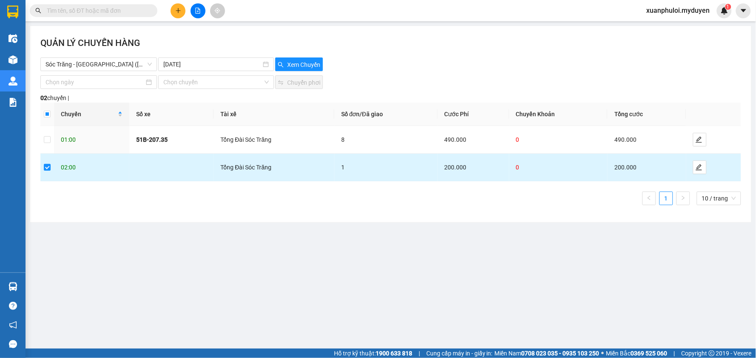
click at [164, 168] on td at bounding box center [171, 168] width 84 height 28
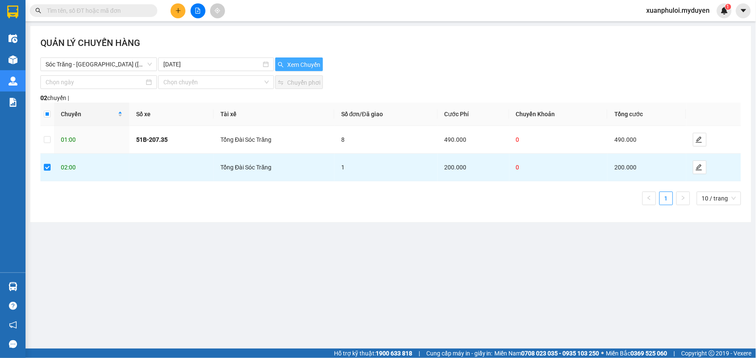
click at [305, 62] on span "Xem Chuyến" at bounding box center [303, 64] width 33 height 9
click at [112, 85] on body "Kết quả tìm kiếm ( 0 ) Bộ lọc No Data xuanphuloi.myduyen 1 Điều hành xe Kho hàn…" at bounding box center [378, 179] width 756 height 358
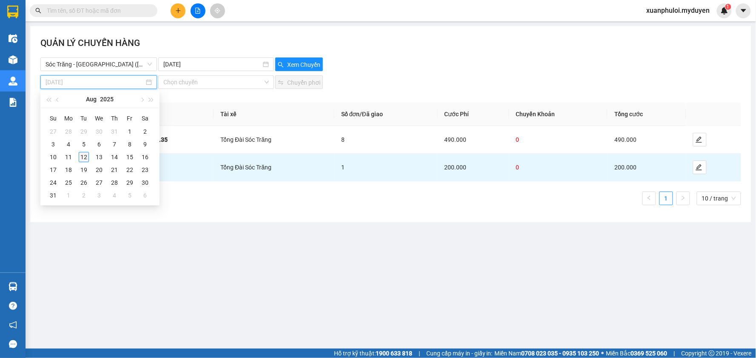
type input "[DATE]"
click at [82, 156] on div "12" at bounding box center [84, 157] width 10 height 10
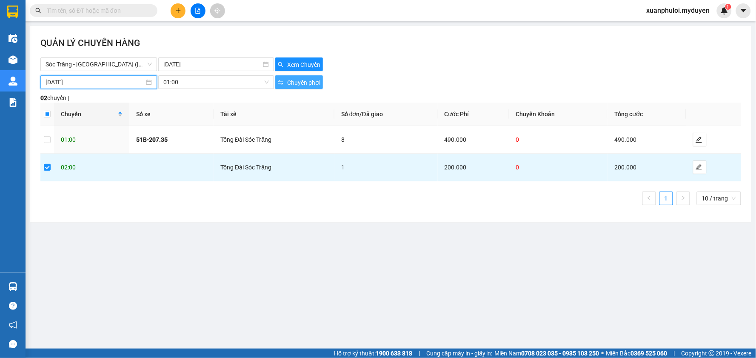
click at [301, 84] on span "Chuyển phơi" at bounding box center [303, 82] width 33 height 9
checkbox input "false"
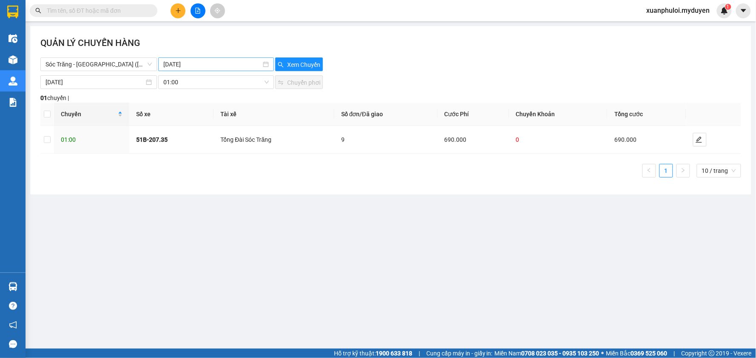
click at [231, 64] on input "[DATE]" at bounding box center [211, 64] width 97 height 9
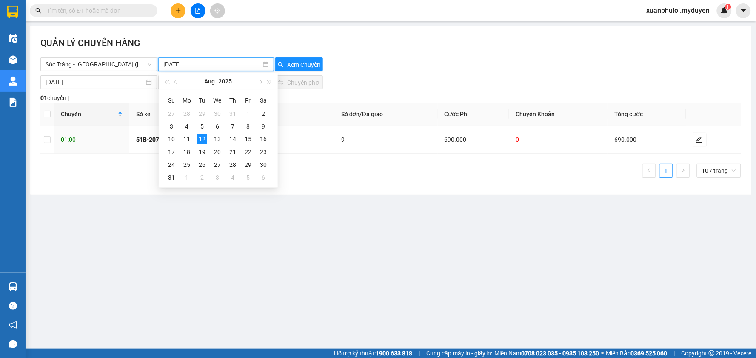
click at [231, 64] on input "[DATE]" at bounding box center [211, 64] width 97 height 9
click at [427, 79] on div "[DATE] 01:00 Chuyển phơi" at bounding box center [390, 82] width 700 height 14
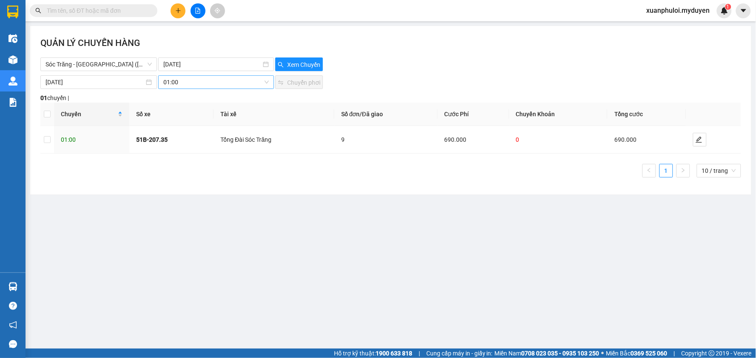
click at [249, 85] on span "01:00" at bounding box center [215, 82] width 105 height 13
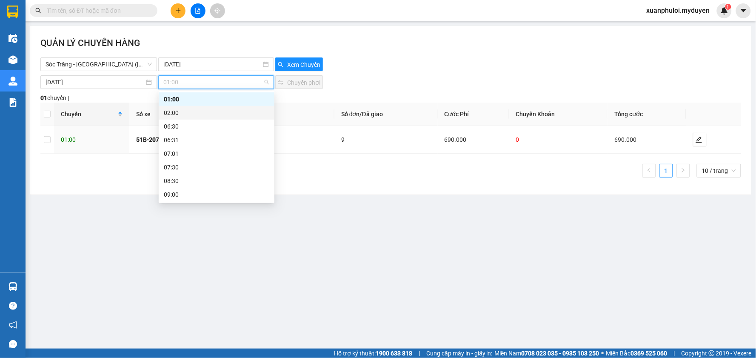
click at [187, 114] on div "02:00" at bounding box center [216, 112] width 105 height 9
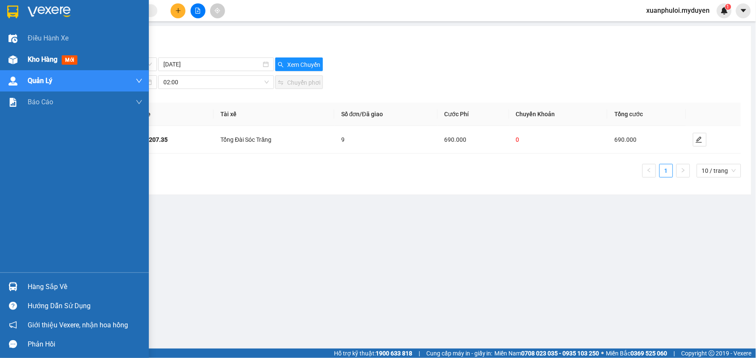
click at [34, 58] on span "Kho hàng" at bounding box center [43, 59] width 30 height 8
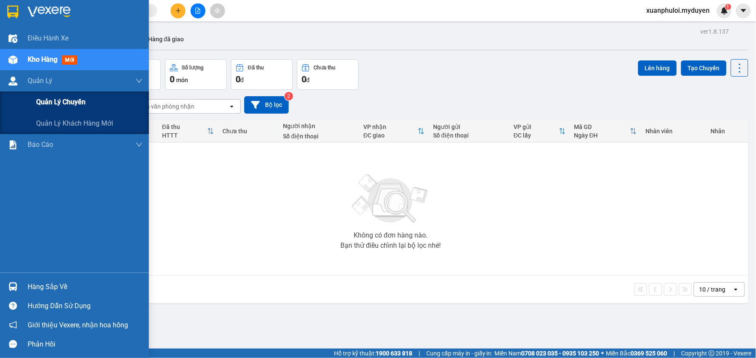
click at [43, 104] on span "Quản lý chuyến" at bounding box center [60, 102] width 49 height 11
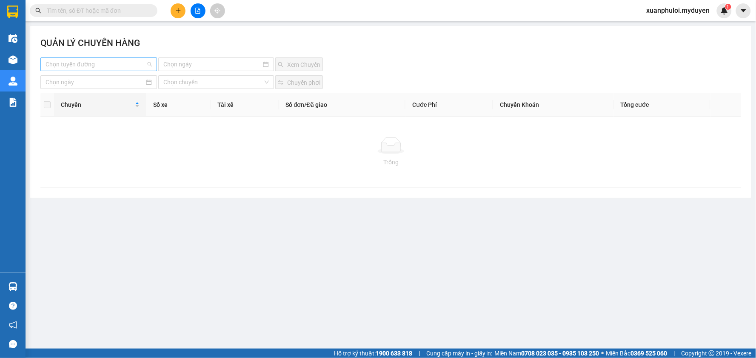
click at [114, 68] on input "search" at bounding box center [96, 64] width 100 height 13
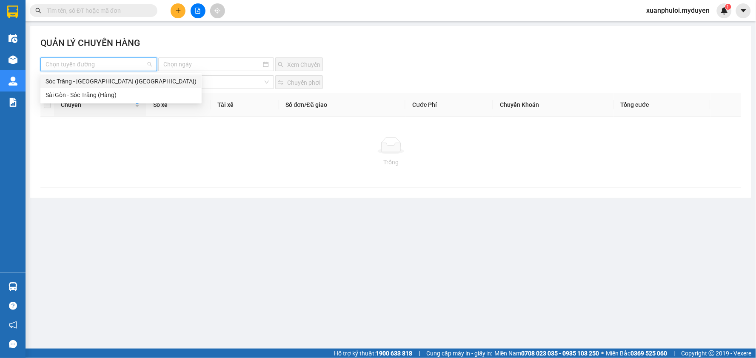
click at [98, 81] on div "Sóc Trăng - [GEOGRAPHIC_DATA] ([GEOGRAPHIC_DATA])" at bounding box center [121, 81] width 151 height 9
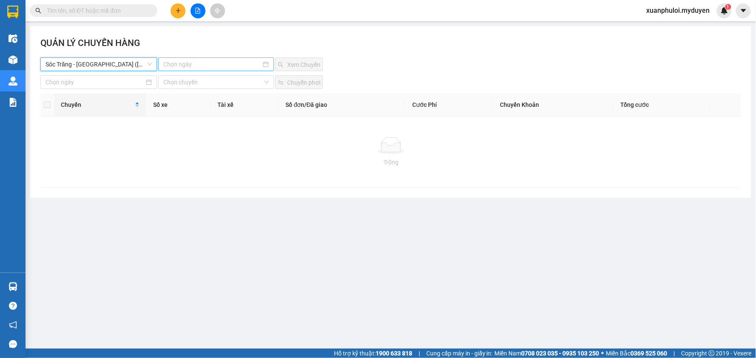
click at [199, 66] on input at bounding box center [211, 64] width 97 height 9
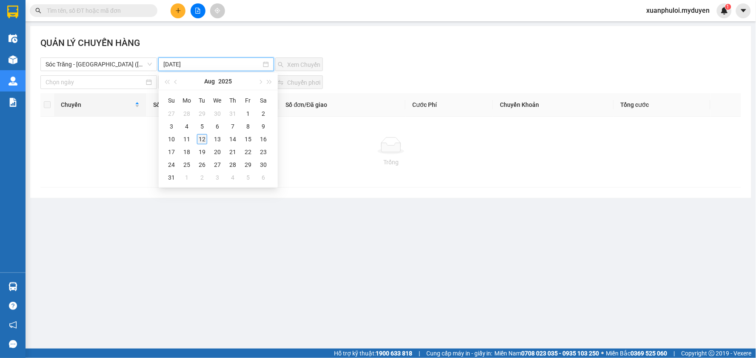
type input "[DATE]"
click at [197, 141] on div "12" at bounding box center [202, 139] width 10 height 10
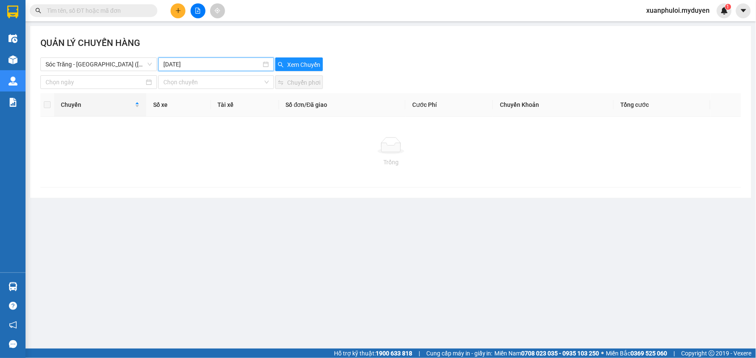
click at [359, 75] on div "Chuyển phơi" at bounding box center [332, 82] width 117 height 14
click at [312, 65] on span "Xem Chuyến" at bounding box center [303, 64] width 33 height 9
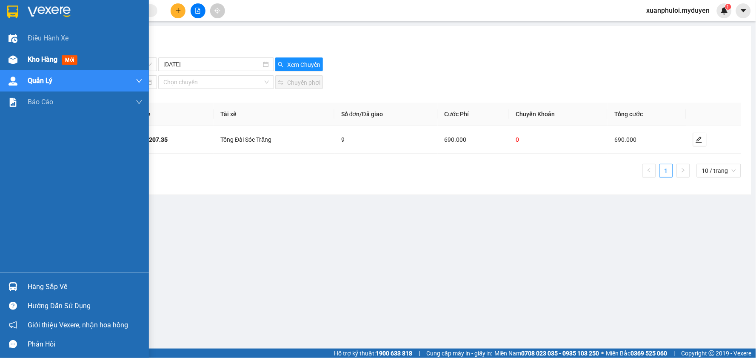
click at [48, 62] on span "Kho hàng" at bounding box center [43, 59] width 30 height 8
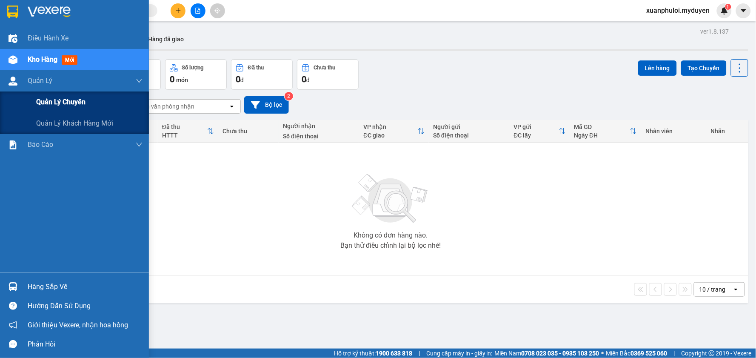
click at [60, 105] on span "Quản lý chuyến" at bounding box center [60, 102] width 49 height 11
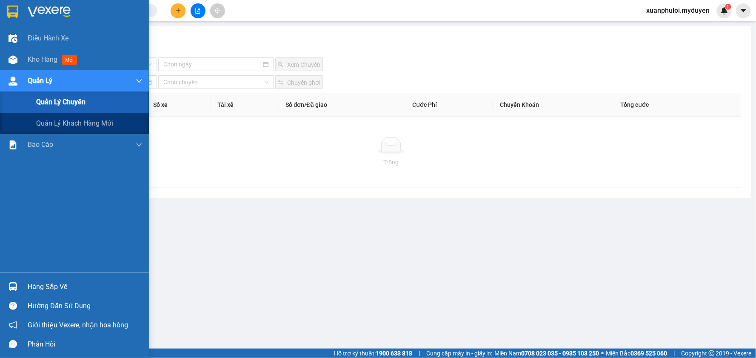
click at [52, 102] on span "Quản lý chuyến" at bounding box center [60, 102] width 49 height 11
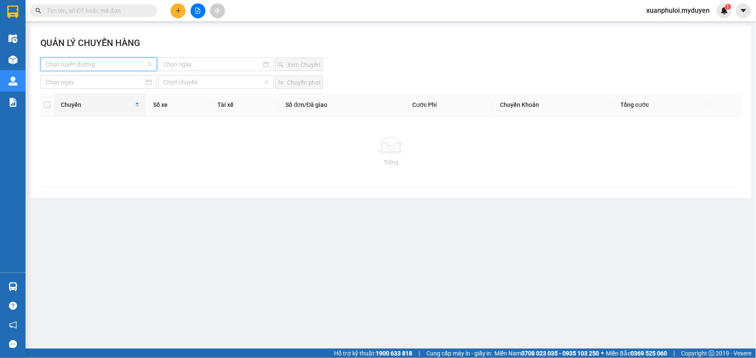
click at [121, 66] on input "search" at bounding box center [96, 64] width 100 height 13
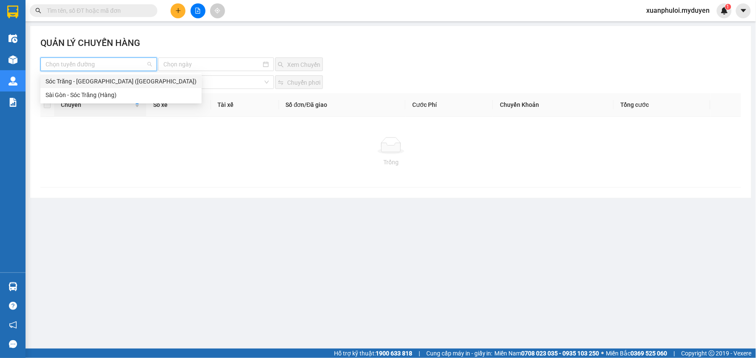
click at [71, 83] on div "Sóc Trăng - [GEOGRAPHIC_DATA] ([GEOGRAPHIC_DATA])" at bounding box center [121, 81] width 151 height 9
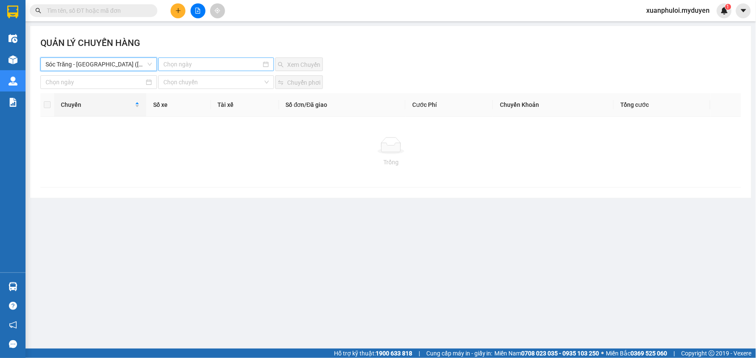
click at [221, 66] on input at bounding box center [211, 64] width 97 height 9
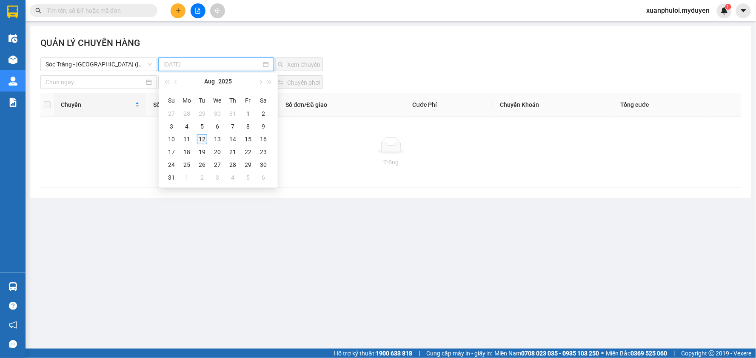
click at [198, 138] on div "12" at bounding box center [202, 139] width 10 height 10
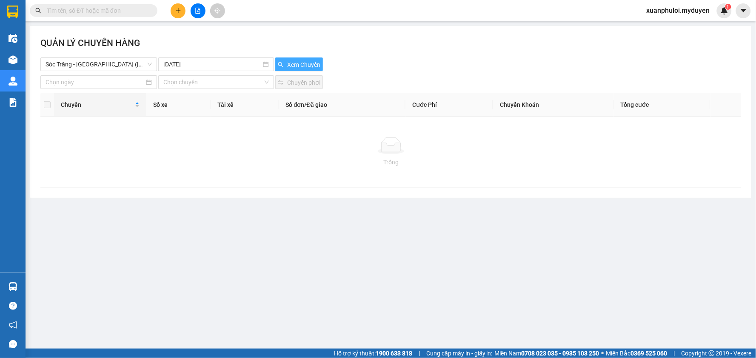
click at [291, 61] on span "Xem Chuyến" at bounding box center [303, 64] width 33 height 9
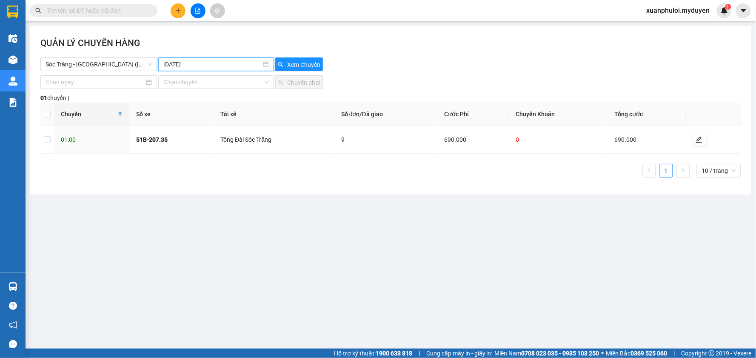
click at [196, 65] on input "[DATE]" at bounding box center [211, 64] width 97 height 9
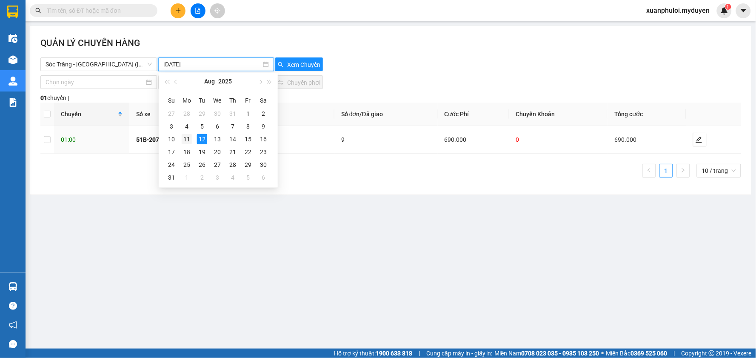
type input "[DATE]"
click at [189, 140] on div "11" at bounding box center [187, 139] width 10 height 10
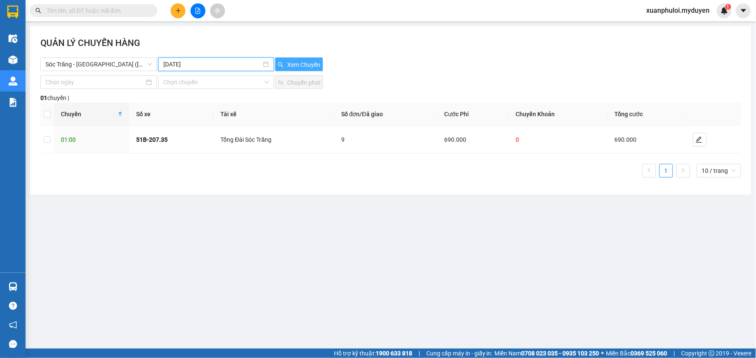
click at [300, 65] on span "Xem Chuyến" at bounding box center [303, 64] width 33 height 9
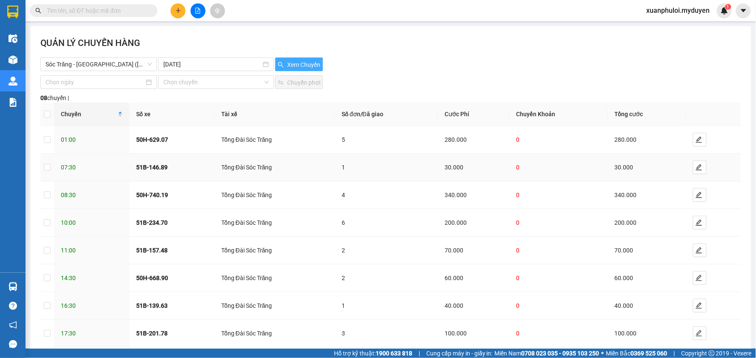
scroll to position [45, 0]
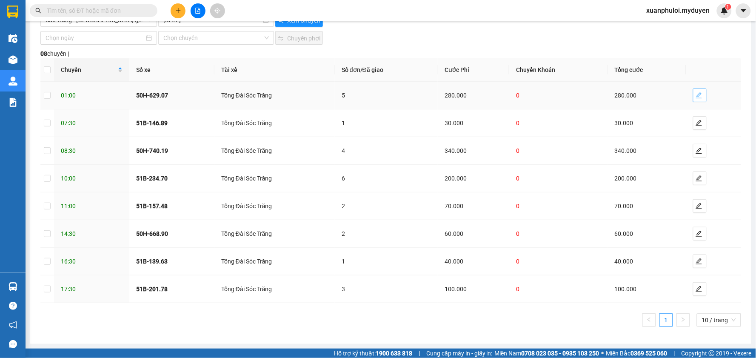
click at [697, 97] on span "edit" at bounding box center [699, 95] width 13 height 7
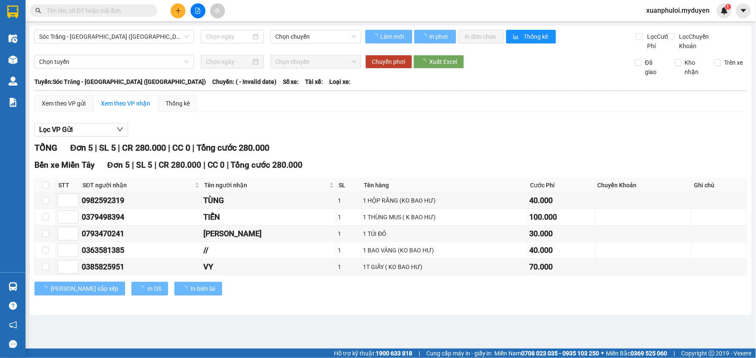
type input "[DATE]"
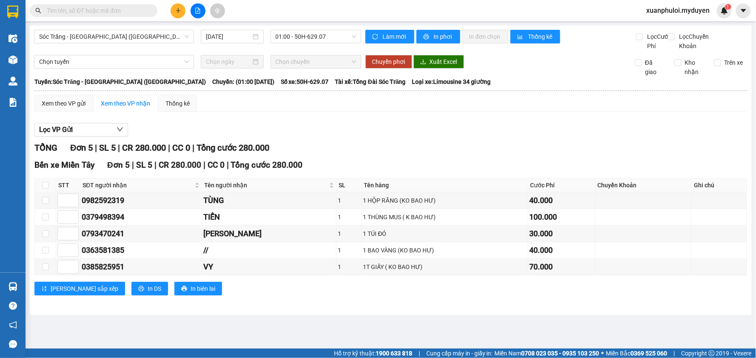
click at [607, 137] on div "Lọc VP Gửi" at bounding box center [390, 130] width 712 height 14
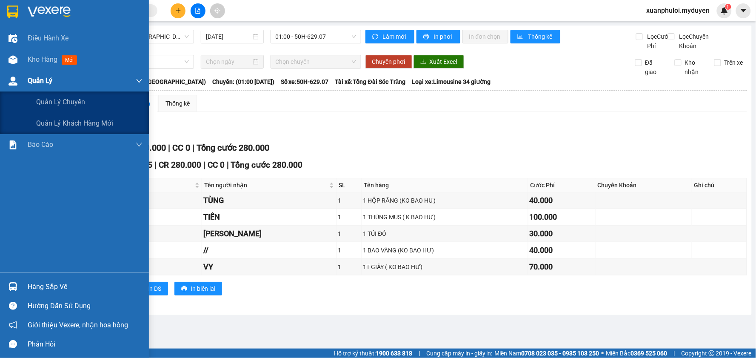
click at [34, 78] on span "Quản Lý" at bounding box center [40, 80] width 25 height 11
click at [40, 102] on span "Quản lý chuyến" at bounding box center [60, 102] width 49 height 11
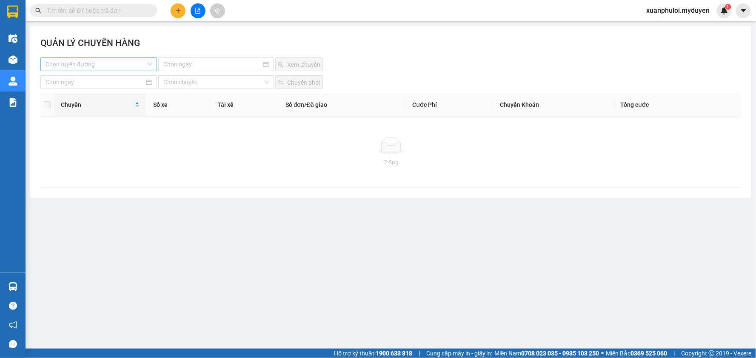
click at [101, 58] on input "search" at bounding box center [96, 64] width 100 height 13
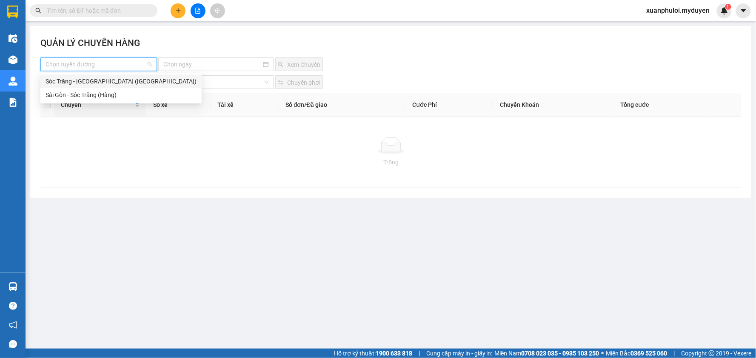
click at [95, 83] on div "Sóc Trăng - [GEOGRAPHIC_DATA] ([GEOGRAPHIC_DATA])" at bounding box center [121, 81] width 151 height 9
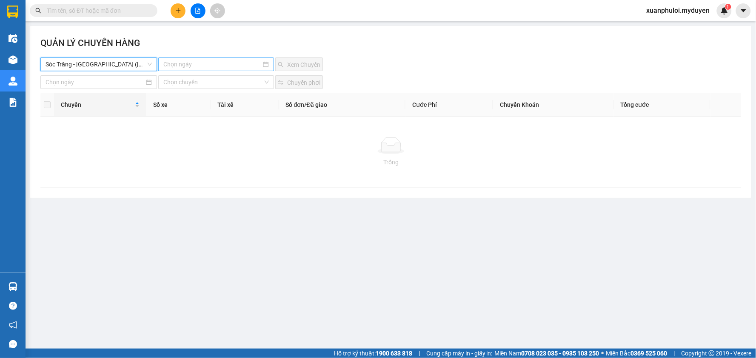
click at [214, 66] on input at bounding box center [211, 64] width 97 height 9
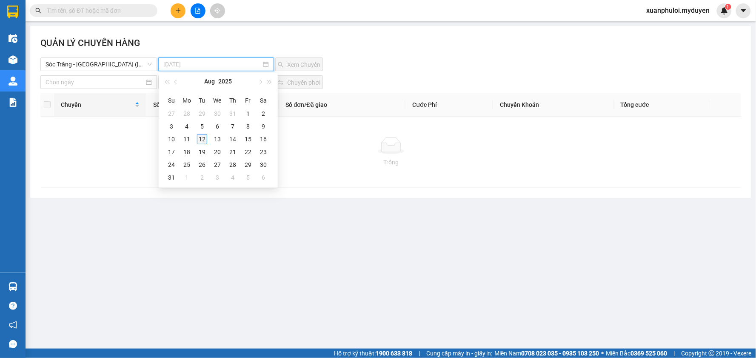
type input "[DATE]"
click at [197, 141] on div "12" at bounding box center [202, 139] width 10 height 10
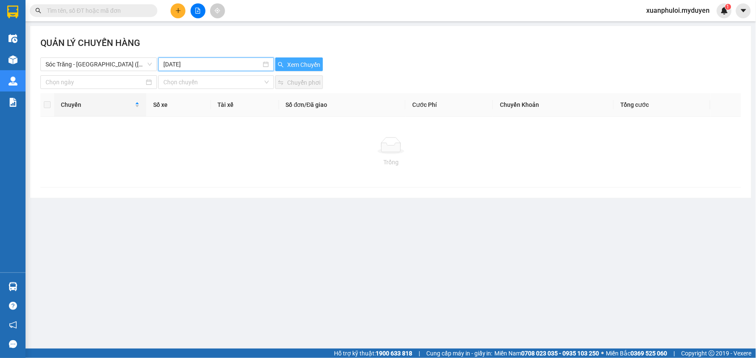
click at [293, 65] on span "Xem Chuyến" at bounding box center [303, 64] width 33 height 9
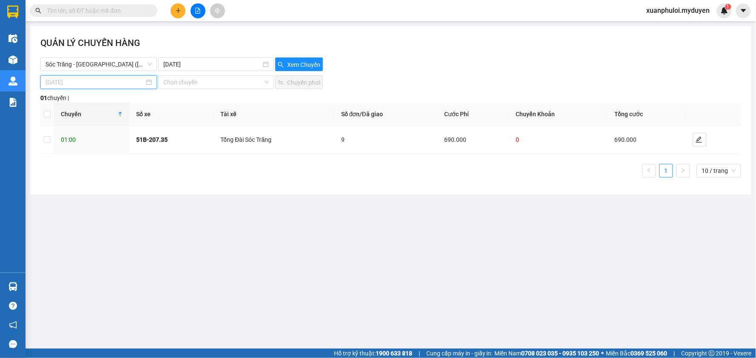
type input "[DATE]"
click at [111, 86] on input at bounding box center [95, 81] width 99 height 9
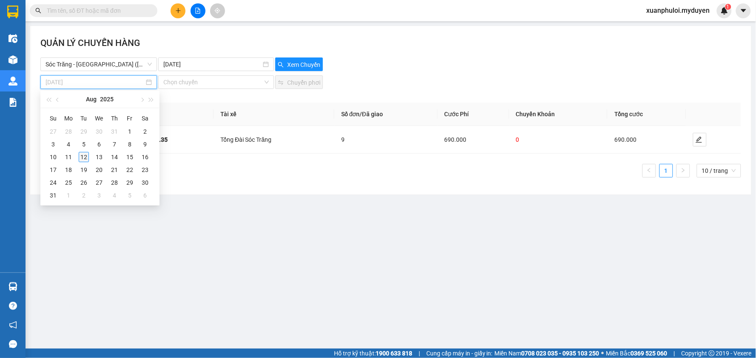
click at [84, 156] on div "12" at bounding box center [84, 157] width 10 height 10
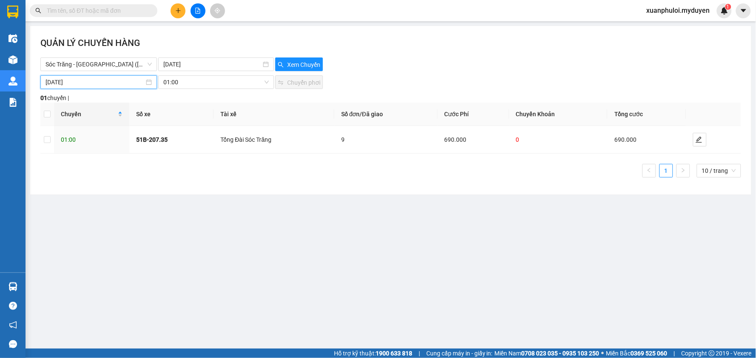
click at [120, 82] on input "[DATE]" at bounding box center [95, 81] width 99 height 9
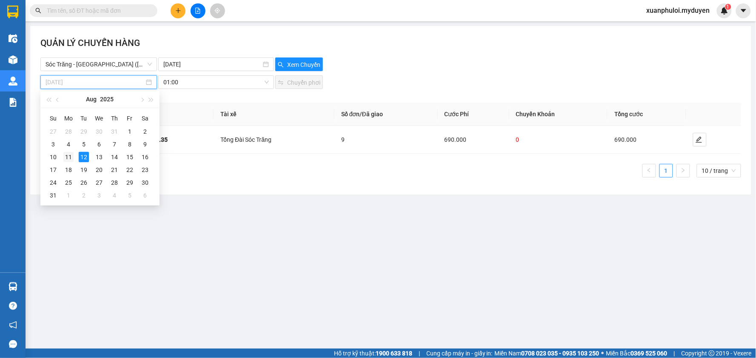
type input "[DATE]"
click at [66, 152] on div "11" at bounding box center [68, 157] width 10 height 10
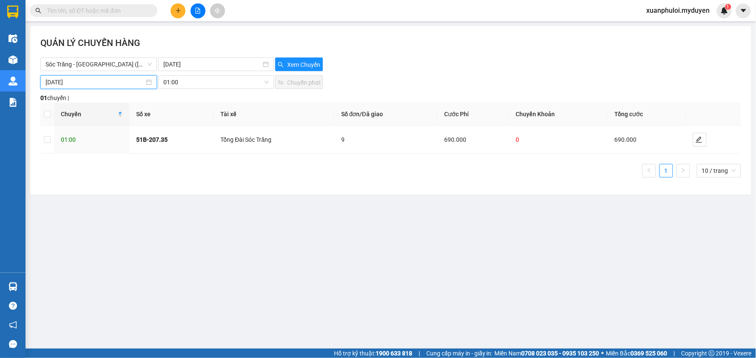
click at [243, 102] on th "Tài xế" at bounding box center [273, 113] width 121 height 23
click at [185, 86] on span "01:00" at bounding box center [215, 82] width 105 height 13
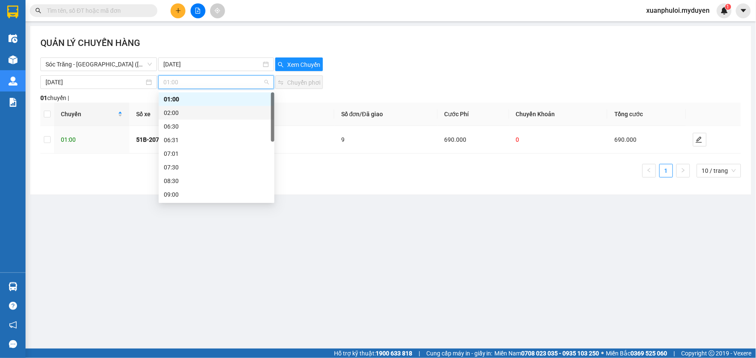
click at [187, 109] on div "02:00" at bounding box center [216, 112] width 105 height 9
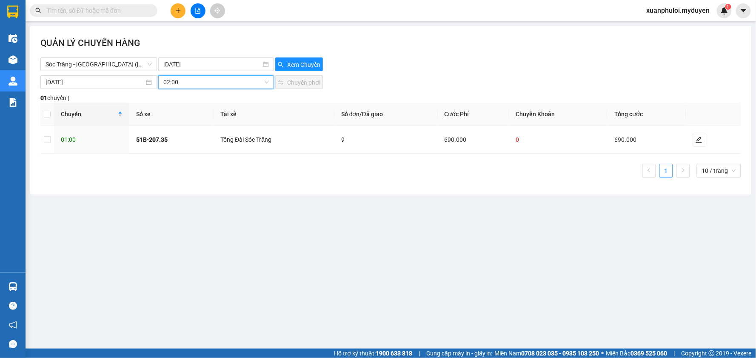
click at [193, 83] on span "02:00" at bounding box center [215, 82] width 105 height 13
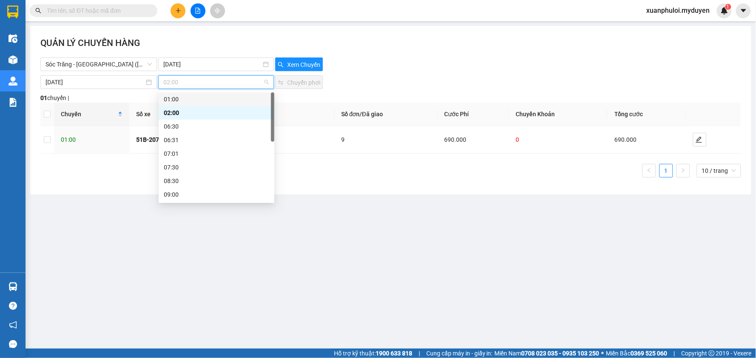
click at [181, 99] on div "01:00" at bounding box center [216, 98] width 105 height 9
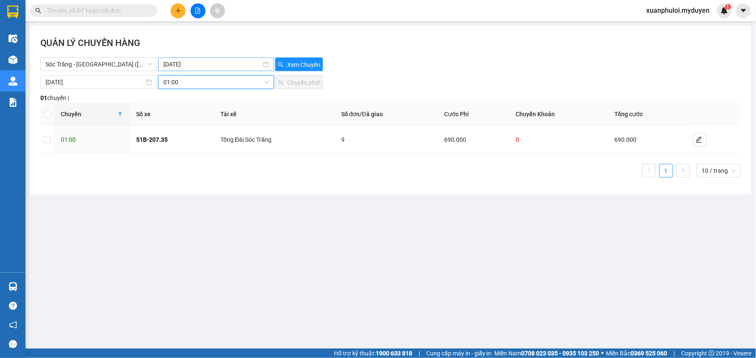
click at [204, 67] on input "[DATE]" at bounding box center [211, 64] width 97 height 9
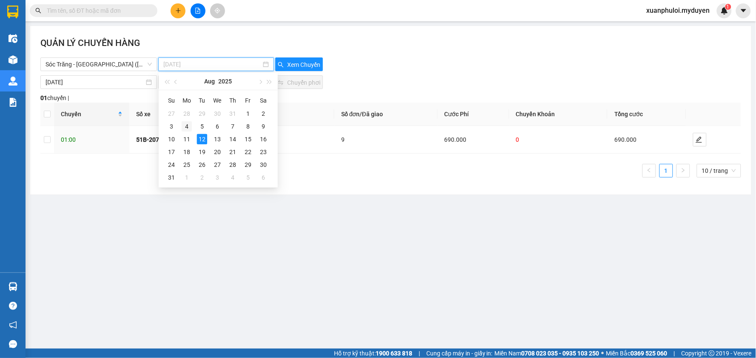
click at [185, 132] on td "4" at bounding box center [186, 126] width 15 height 13
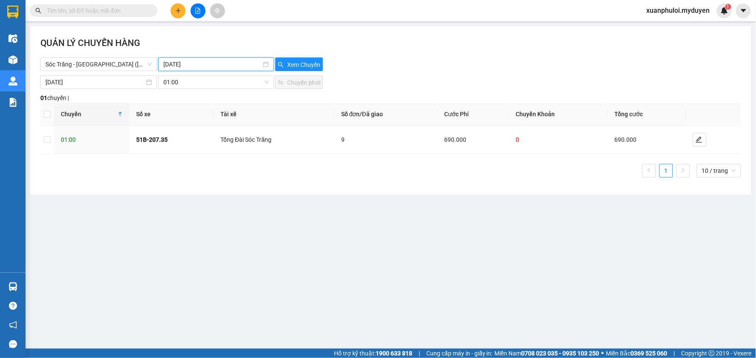
click at [205, 65] on input "[DATE]" at bounding box center [211, 64] width 97 height 9
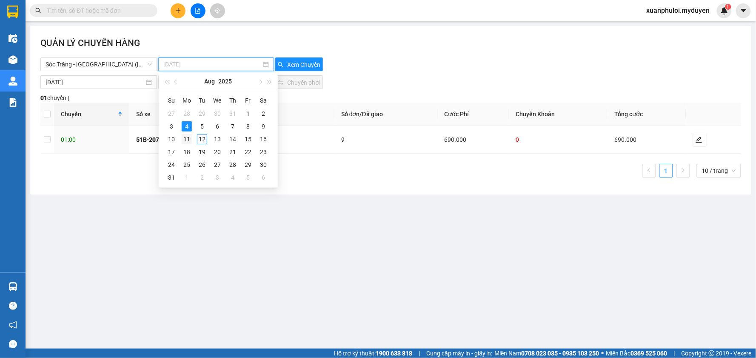
type input "[DATE]"
click at [184, 137] on div "11" at bounding box center [187, 139] width 10 height 10
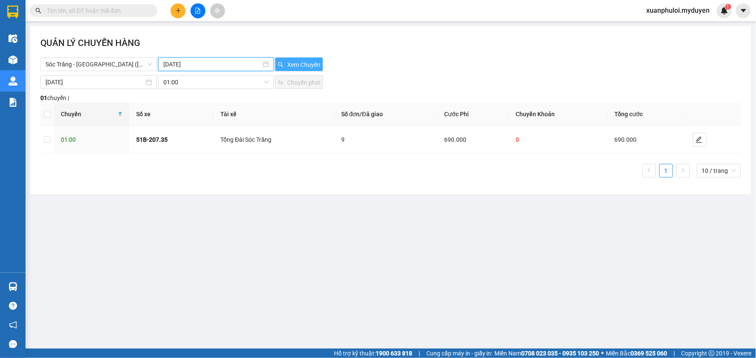
click at [298, 62] on span "Xem Chuyến" at bounding box center [303, 64] width 33 height 9
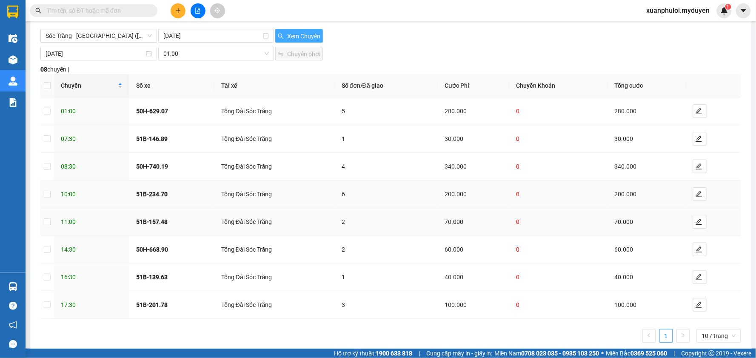
scroll to position [45, 0]
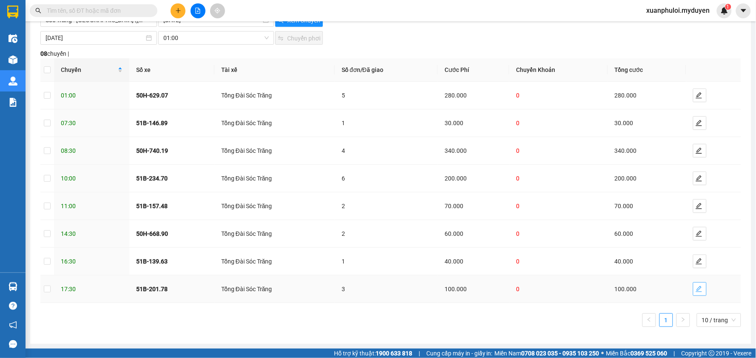
click at [695, 285] on icon "edit" at bounding box center [698, 288] width 7 height 7
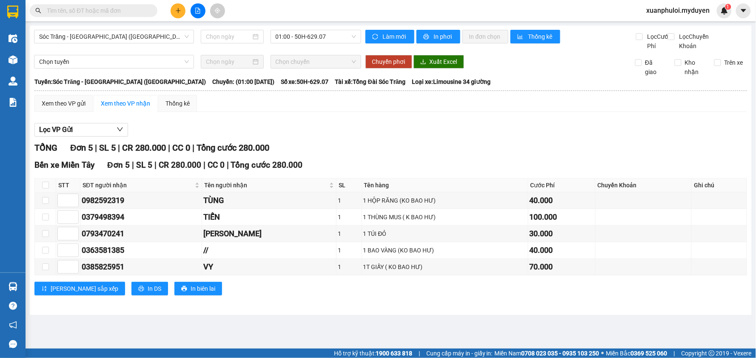
type input "[DATE]"
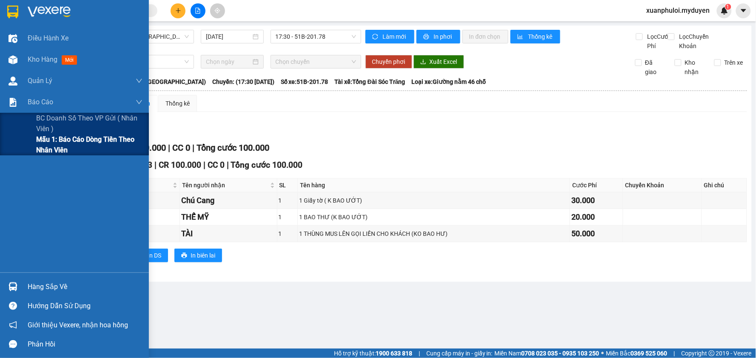
click at [41, 143] on span "Mẫu 1: Báo cáo dòng tiền theo nhân viên" at bounding box center [89, 144] width 106 height 21
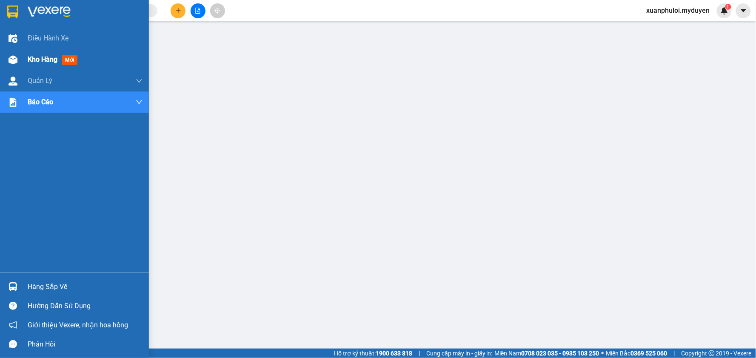
click at [56, 58] on span "Kho hàng" at bounding box center [43, 59] width 30 height 8
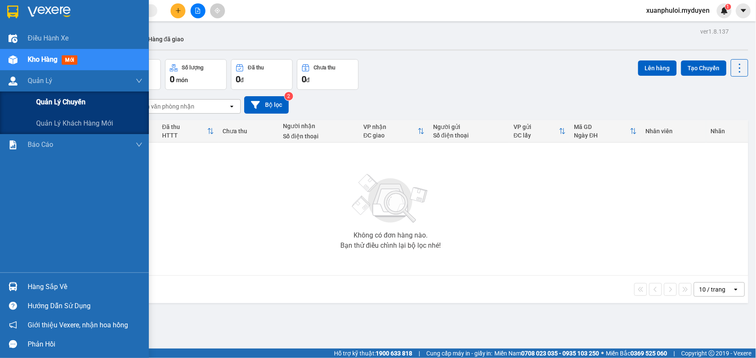
click at [44, 100] on span "Quản lý chuyến" at bounding box center [60, 102] width 49 height 11
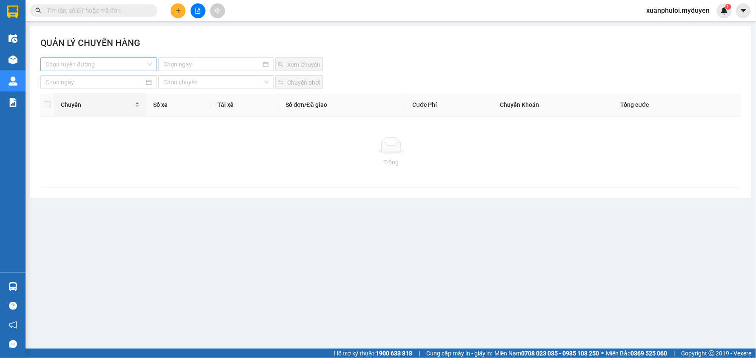
click at [102, 63] on input "search" at bounding box center [96, 64] width 100 height 13
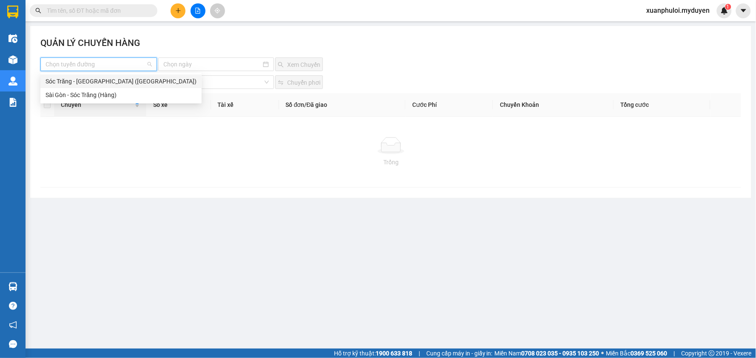
click at [122, 81] on div "Sóc Trăng - [GEOGRAPHIC_DATA] ([GEOGRAPHIC_DATA])" at bounding box center [121, 81] width 151 height 9
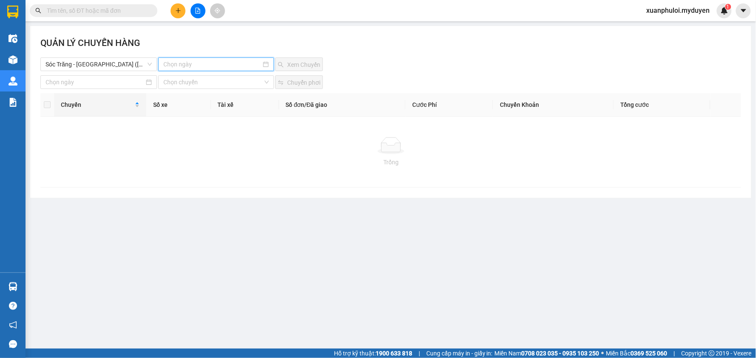
click at [228, 62] on input at bounding box center [211, 64] width 97 height 9
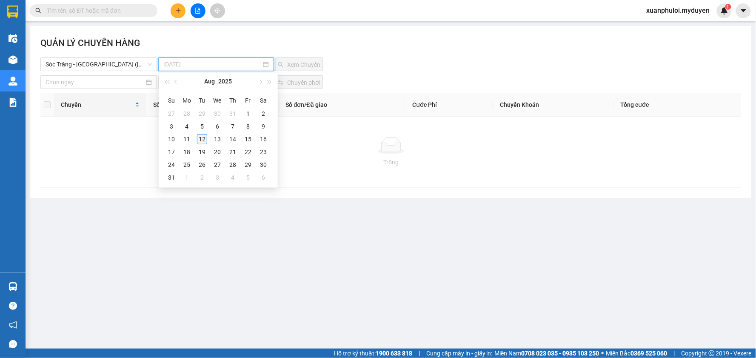
click at [204, 139] on div "12" at bounding box center [202, 139] width 10 height 10
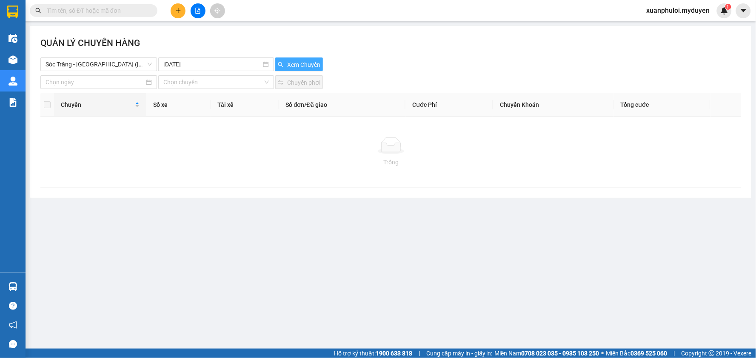
click at [289, 60] on button "Xem Chuyến" at bounding box center [299, 64] width 48 height 14
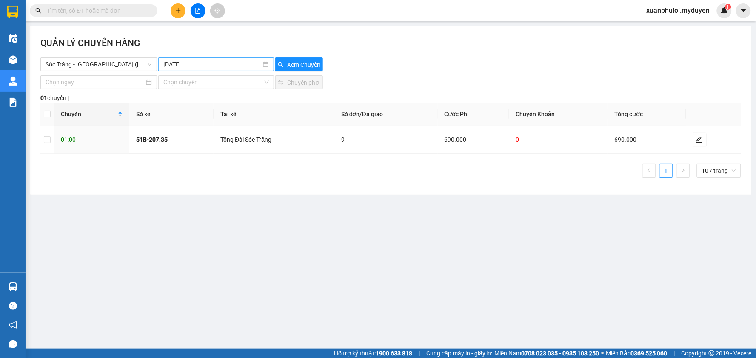
click at [203, 60] on input "[DATE]" at bounding box center [211, 64] width 97 height 9
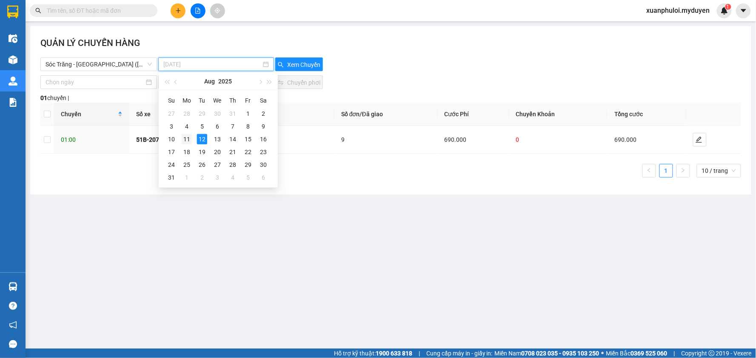
type input "[DATE]"
click at [190, 141] on div "11" at bounding box center [187, 139] width 10 height 10
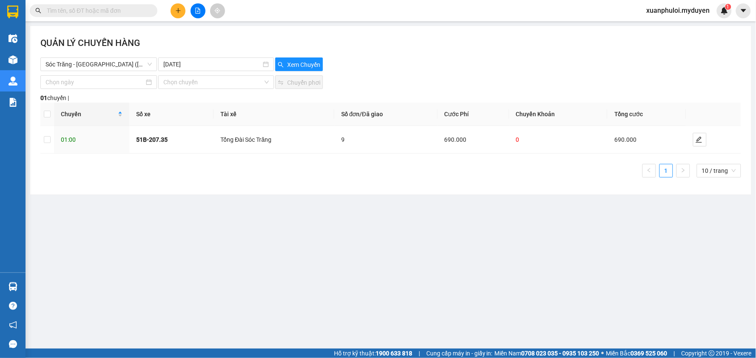
click at [295, 71] on div "QUẢN LÝ CHUYẾN HÀNG Sóc Trăng - [GEOGRAPHIC_DATA] ([GEOGRAPHIC_DATA]) [DATE] Xe…" at bounding box center [390, 110] width 721 height 168
click at [303, 63] on span "Xem Chuyến" at bounding box center [303, 64] width 33 height 9
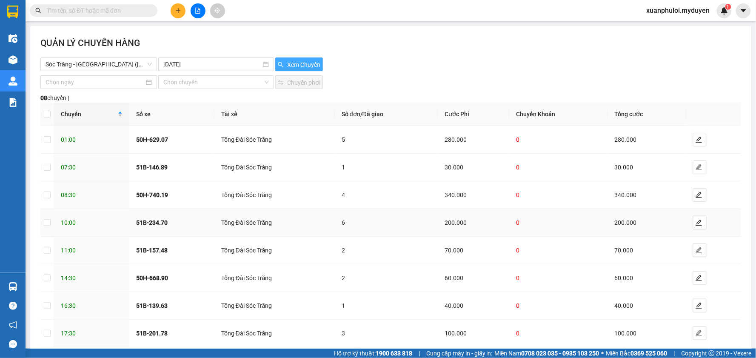
scroll to position [45, 0]
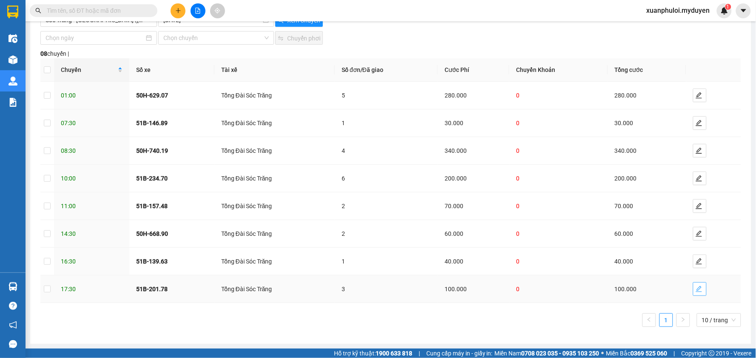
click at [696, 291] on icon "edit" at bounding box center [699, 289] width 6 height 6
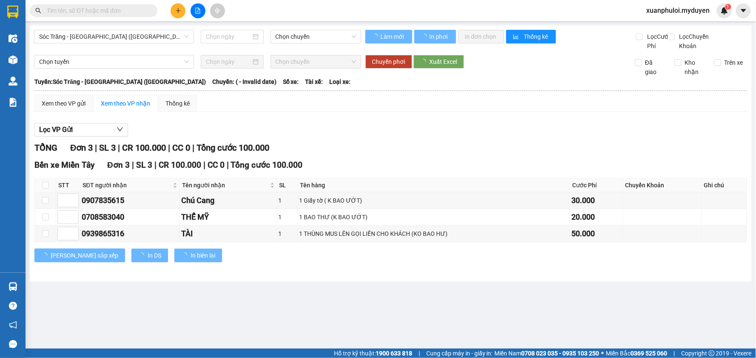
type input "[DATE]"
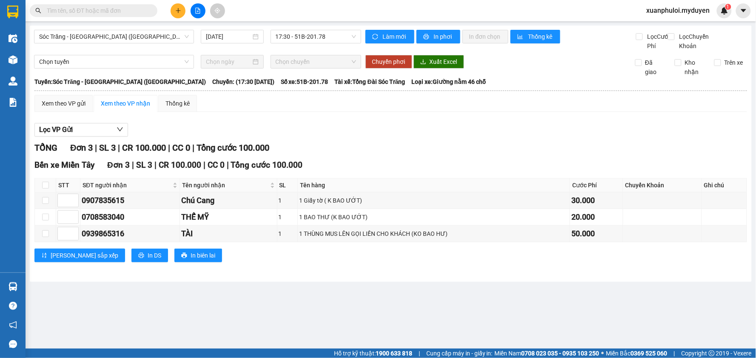
click at [283, 300] on main "Sóc Trăng - [GEOGRAPHIC_DATA] ([GEOGRAPHIC_DATA]) [DATE] 17:30 - 51B-201.78 Làm…" at bounding box center [378, 174] width 756 height 348
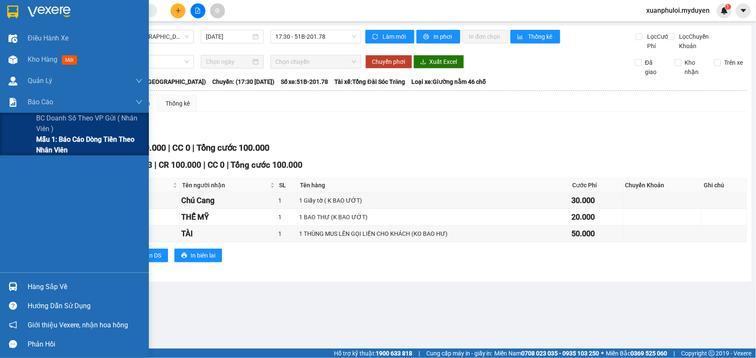
click at [40, 145] on span "Mẫu 1: Báo cáo dòng tiền theo nhân viên" at bounding box center [89, 144] width 106 height 21
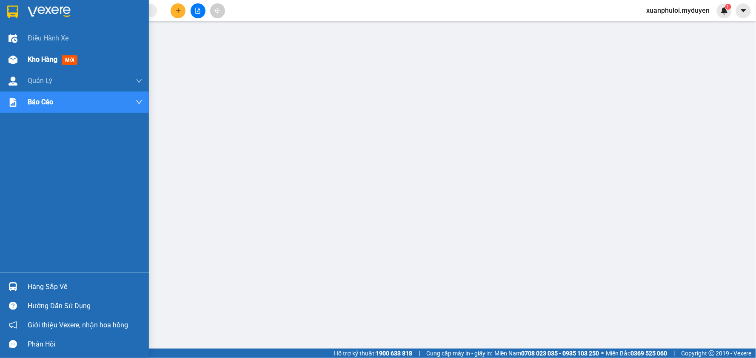
click at [40, 57] on span "Kho hàng" at bounding box center [43, 59] width 30 height 8
